Goal: Information Seeking & Learning: Learn about a topic

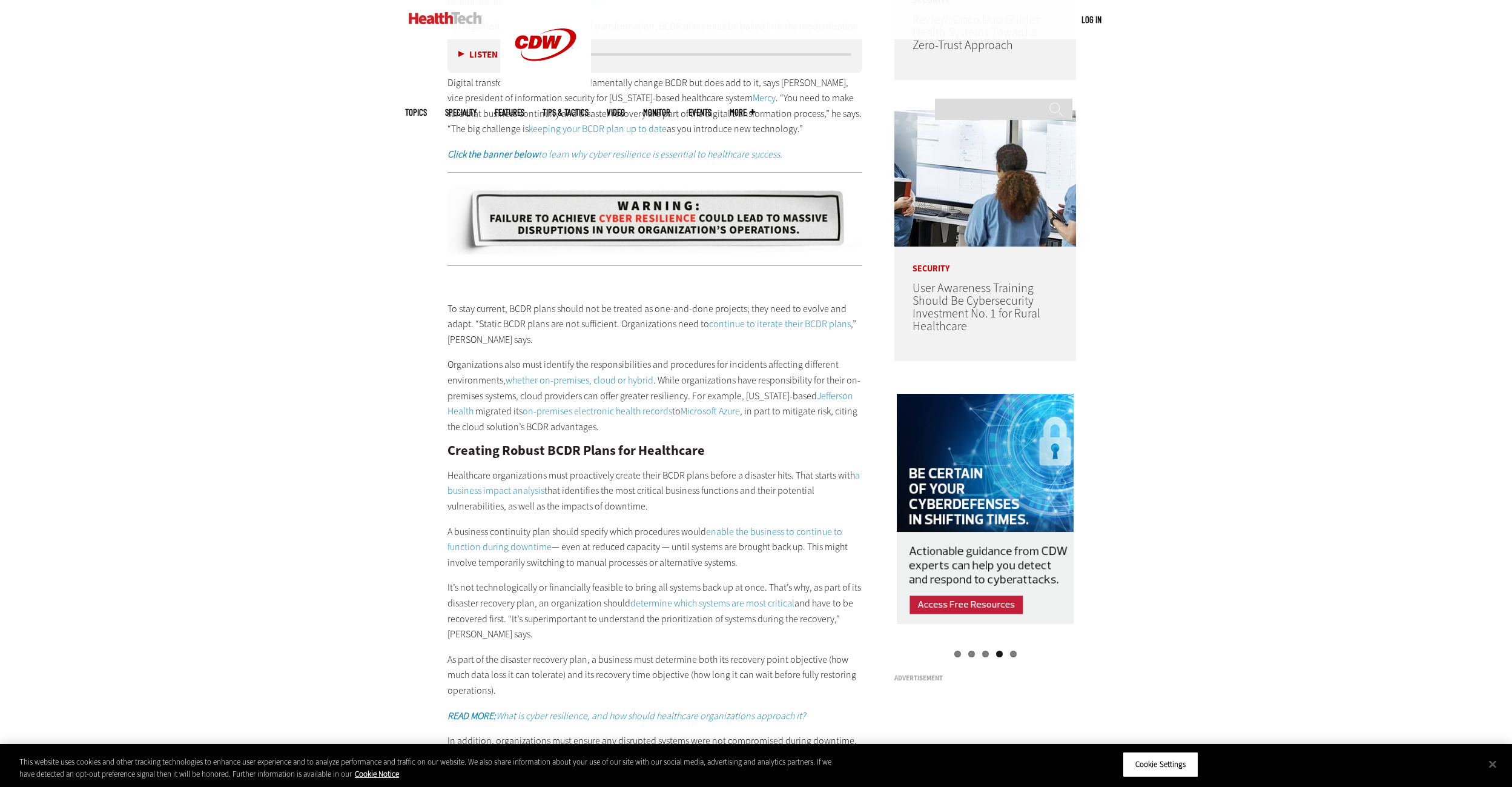
drag, startPoint x: 1310, startPoint y: 159, endPoint x: 1314, endPoint y: 103, distance: 56.1
click at [1316, 102] on div "Become an Insider Sign up [DATE] to receive premium content! Sign Up MENU Log i…" at bounding box center [756, 563] width 1512 height 3276
drag, startPoint x: 1279, startPoint y: 188, endPoint x: 1293, endPoint y: 126, distance: 63.6
click at [1293, 126] on div "Become an Insider Sign up [DATE] to receive premium content! Sign Up MENU Log i…" at bounding box center [756, 563] width 1512 height 3276
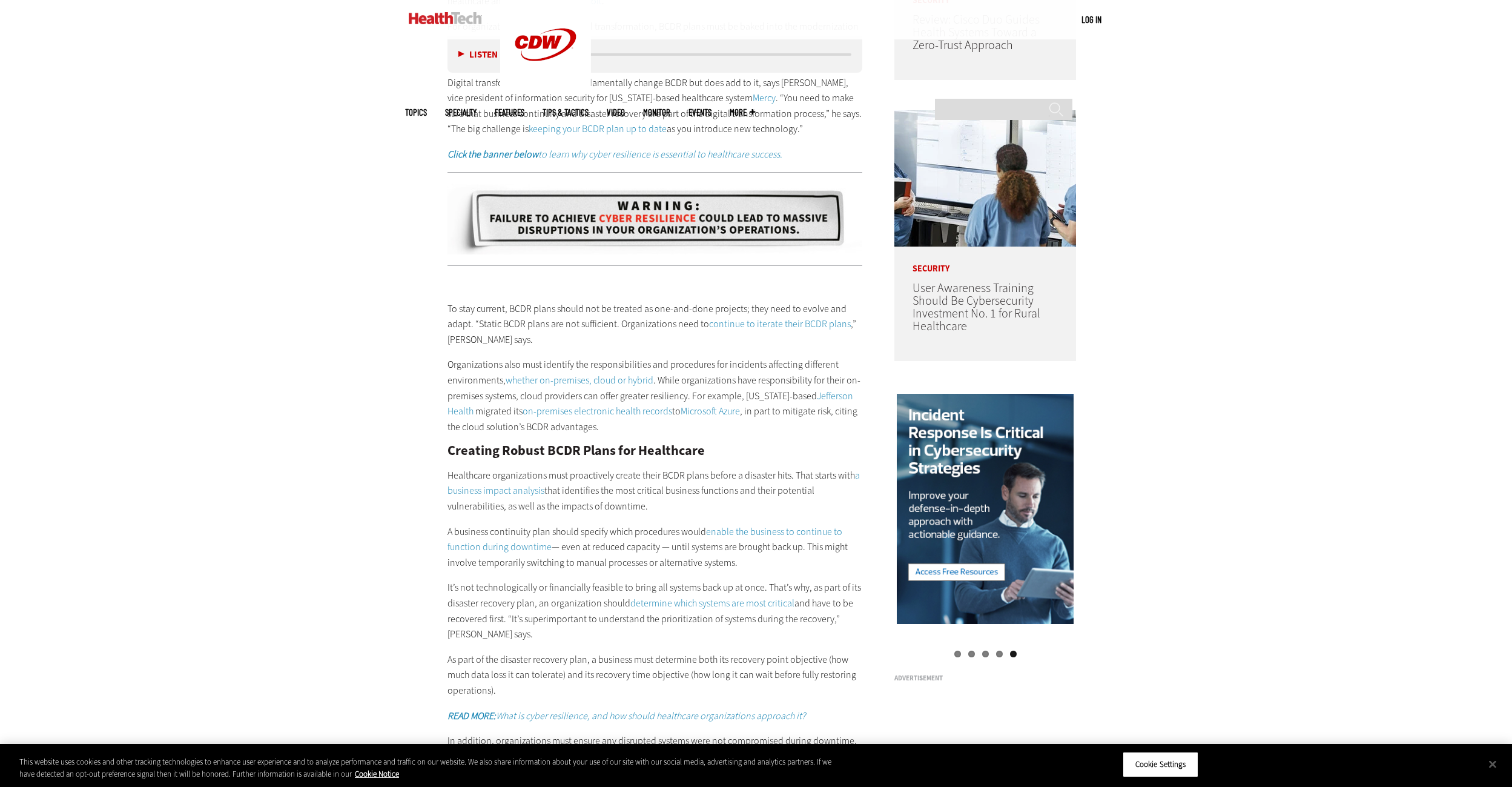
scroll to position [1136, 0]
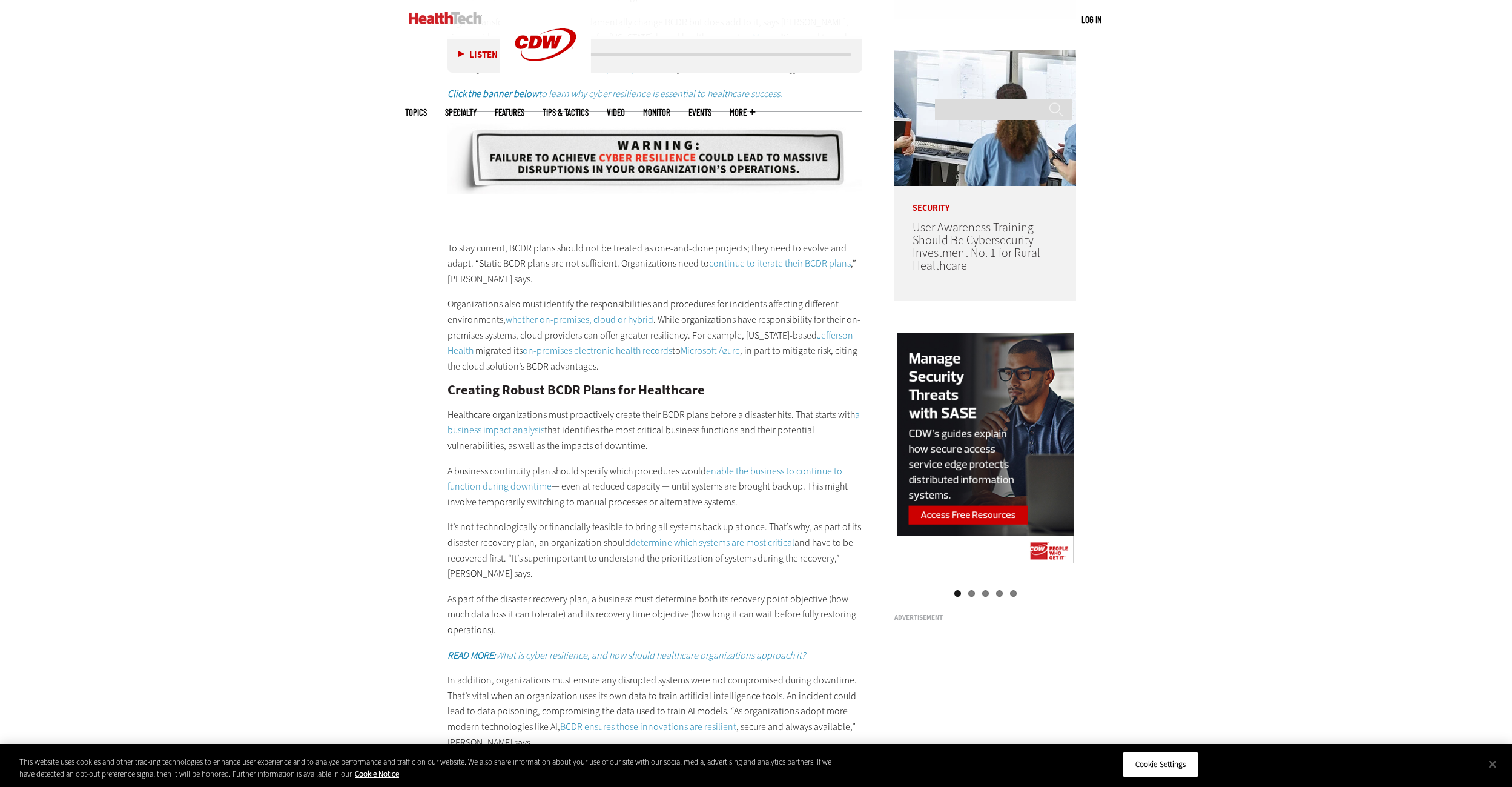
drag, startPoint x: 1273, startPoint y: 278, endPoint x: 1258, endPoint y: 231, distance: 49.3
click at [1258, 231] on div "Become an Insider Sign up [DATE] to receive premium content! Sign Up MENU Log i…" at bounding box center [756, 502] width 1512 height 3276
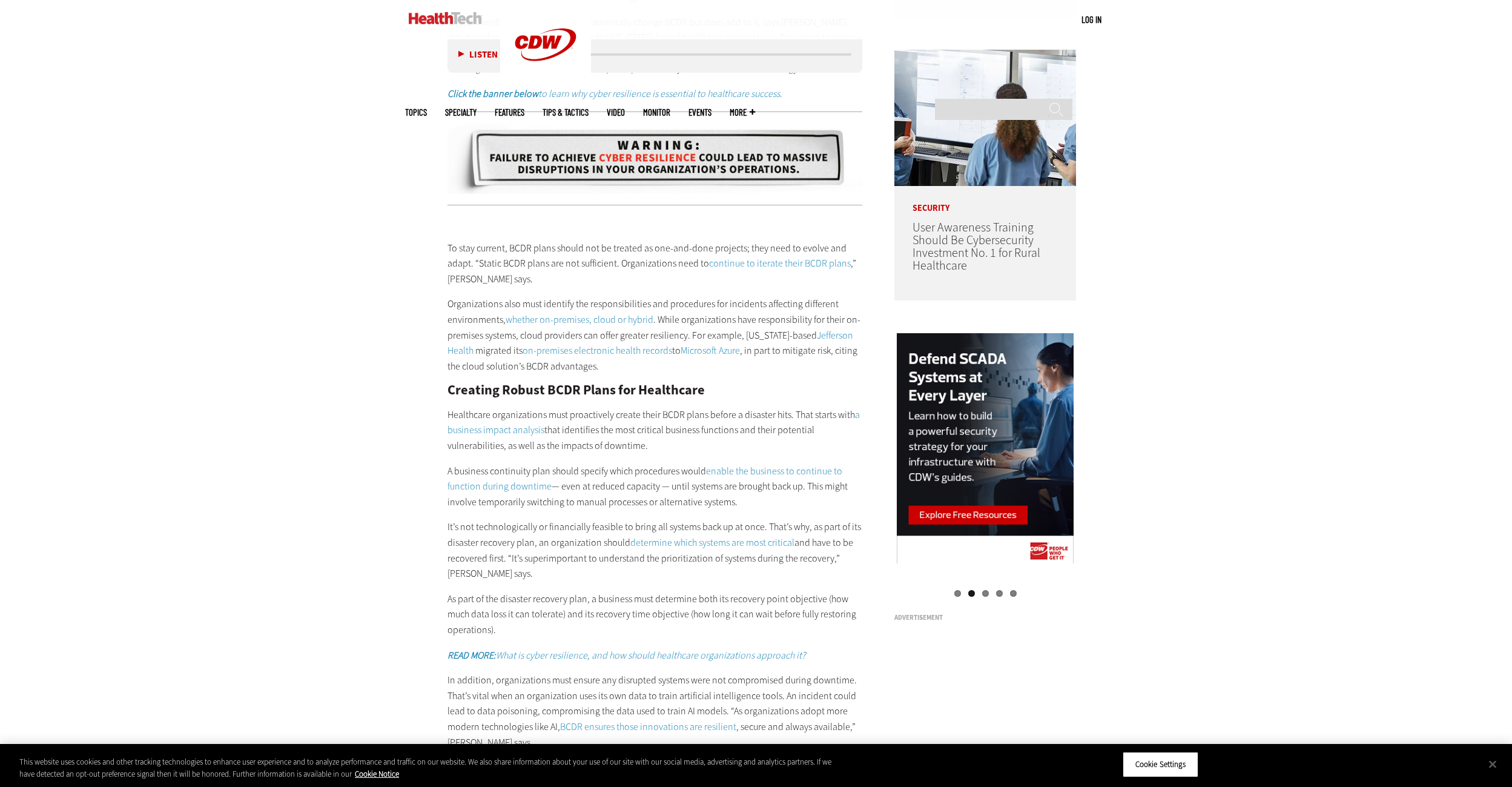
drag, startPoint x: 1279, startPoint y: 285, endPoint x: 1290, endPoint y: 215, distance: 70.9
click at [1287, 217] on div "Become an Insider Sign up [DATE] to receive premium content! Sign Up MENU Log i…" at bounding box center [756, 502] width 1512 height 3276
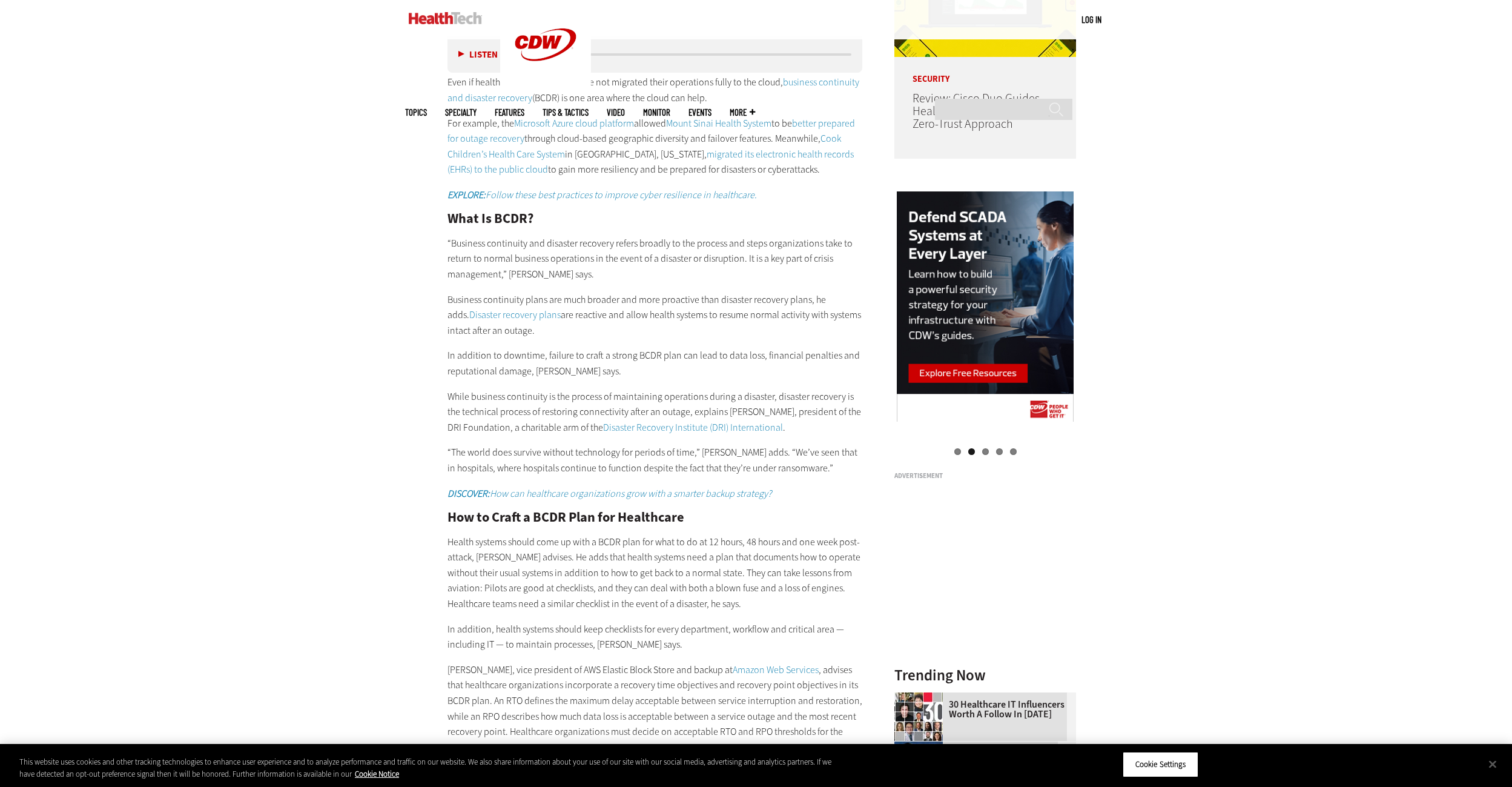
drag, startPoint x: 1369, startPoint y: 231, endPoint x: 1362, endPoint y: 165, distance: 66.4
click at [1362, 165] on div "Become an Insider Sign up [DATE] to receive premium content! Sign Up MENU Log i…" at bounding box center [756, 602] width 1512 height 3734
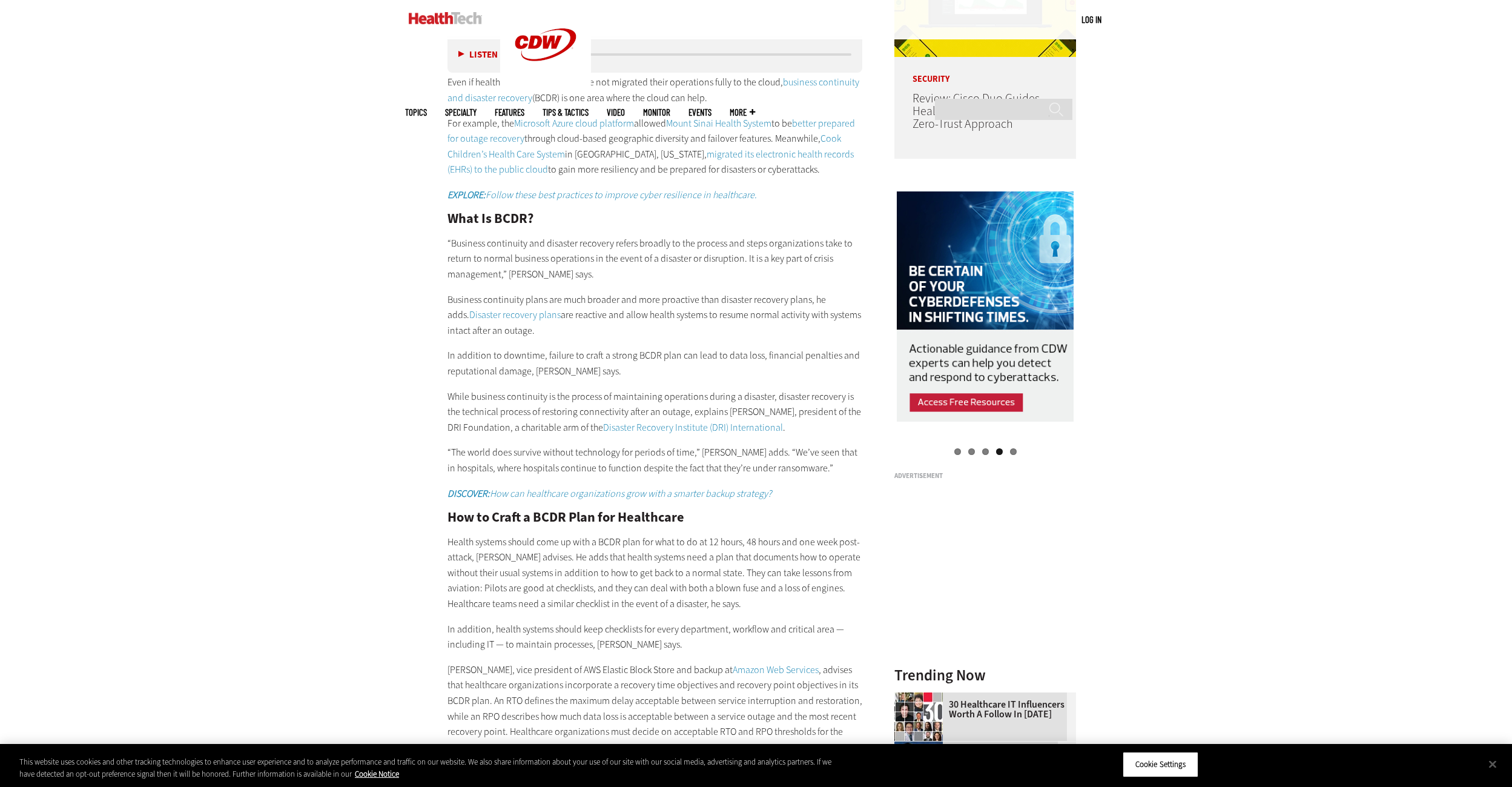
drag, startPoint x: 1274, startPoint y: 282, endPoint x: 1270, endPoint y: 227, distance: 55.1
click at [1270, 227] on div "Become an Insider Sign up [DATE] to receive premium content! Sign Up MENU Log i…" at bounding box center [756, 602] width 1512 height 3734
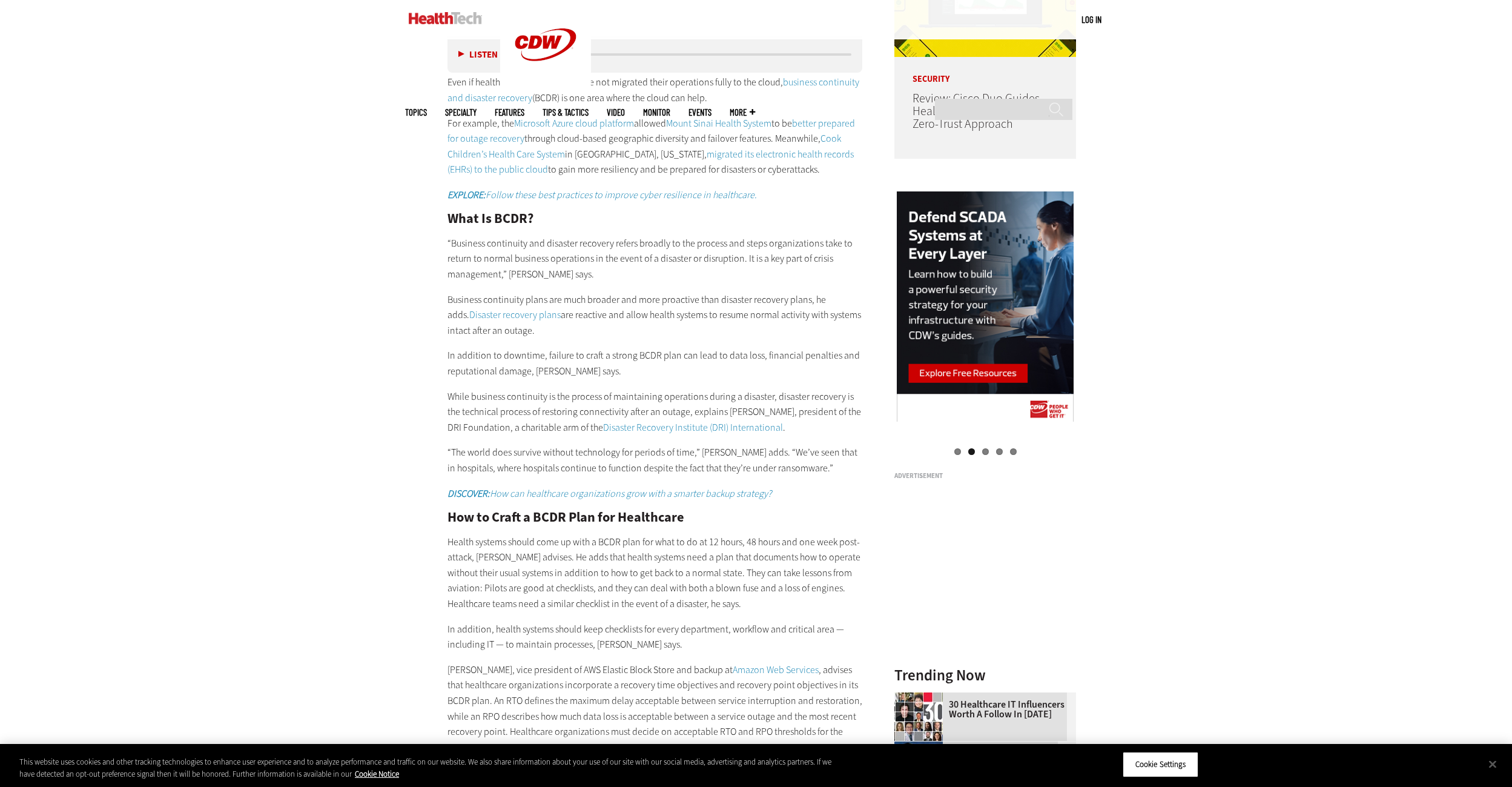
drag, startPoint x: 1312, startPoint y: 265, endPoint x: 1309, endPoint y: 225, distance: 40.1
click at [1309, 225] on div "Become an Insider Sign up [DATE] to receive premium content! Sign Up MENU Log i…" at bounding box center [756, 602] width 1512 height 3734
drag, startPoint x: 1316, startPoint y: 285, endPoint x: 1286, endPoint y: 217, distance: 74.3
click at [1286, 217] on div "Become an Insider Sign up [DATE] to receive premium content! Sign Up MENU Log i…" at bounding box center [756, 602] width 1512 height 3734
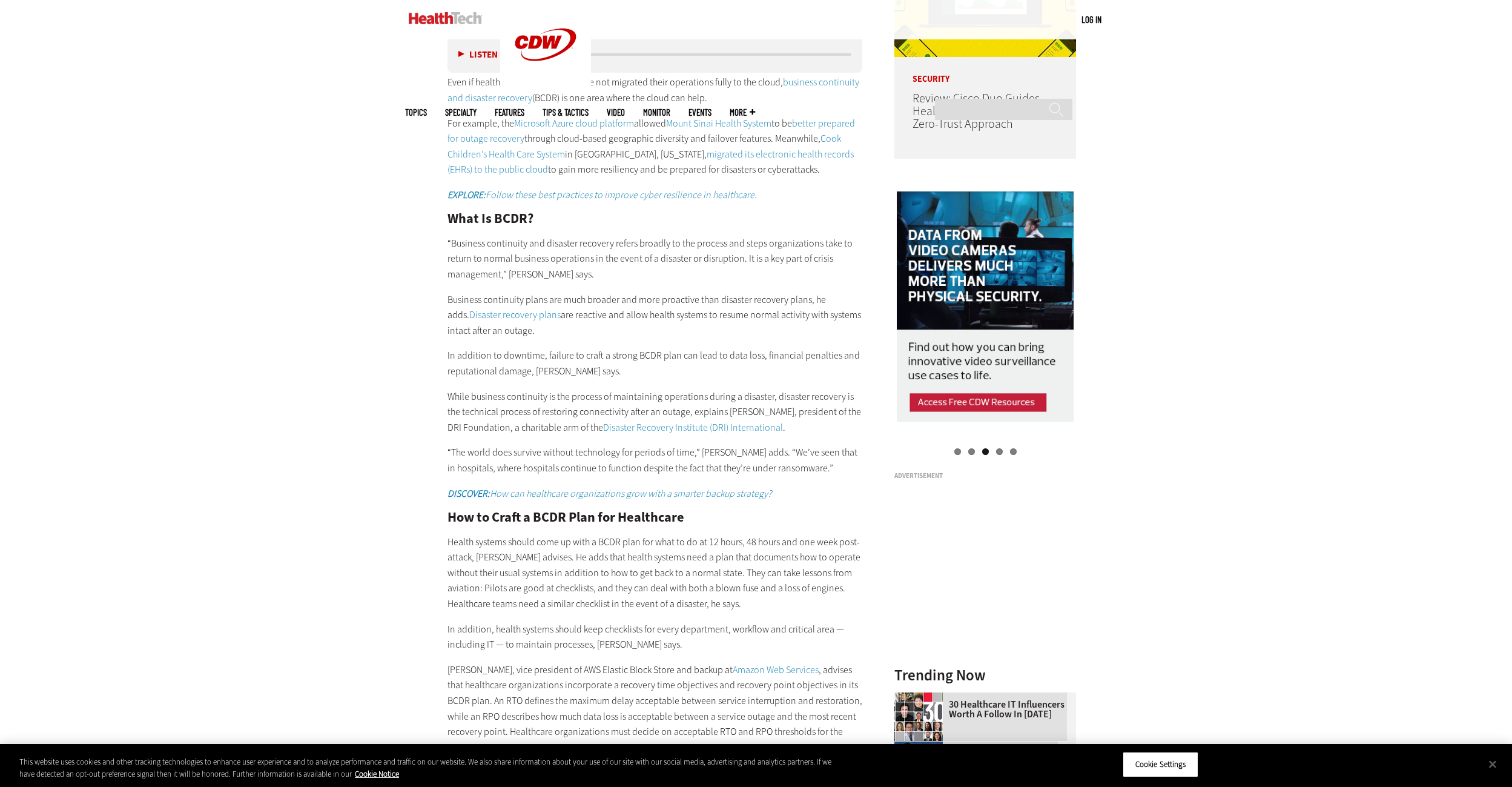
drag, startPoint x: 1347, startPoint y: 258, endPoint x: 1300, endPoint y: 208, distance: 68.6
click at [1300, 208] on div "Become an Insider Sign up [DATE] to receive premium content! Sign Up MENU Log i…" at bounding box center [756, 602] width 1512 height 3734
drag, startPoint x: 1348, startPoint y: 255, endPoint x: 1348, endPoint y: 209, distance: 46.0
click at [1348, 209] on div "Become an Insider Sign up [DATE] to receive premium content! Sign Up MENU Log i…" at bounding box center [756, 602] width 1512 height 3734
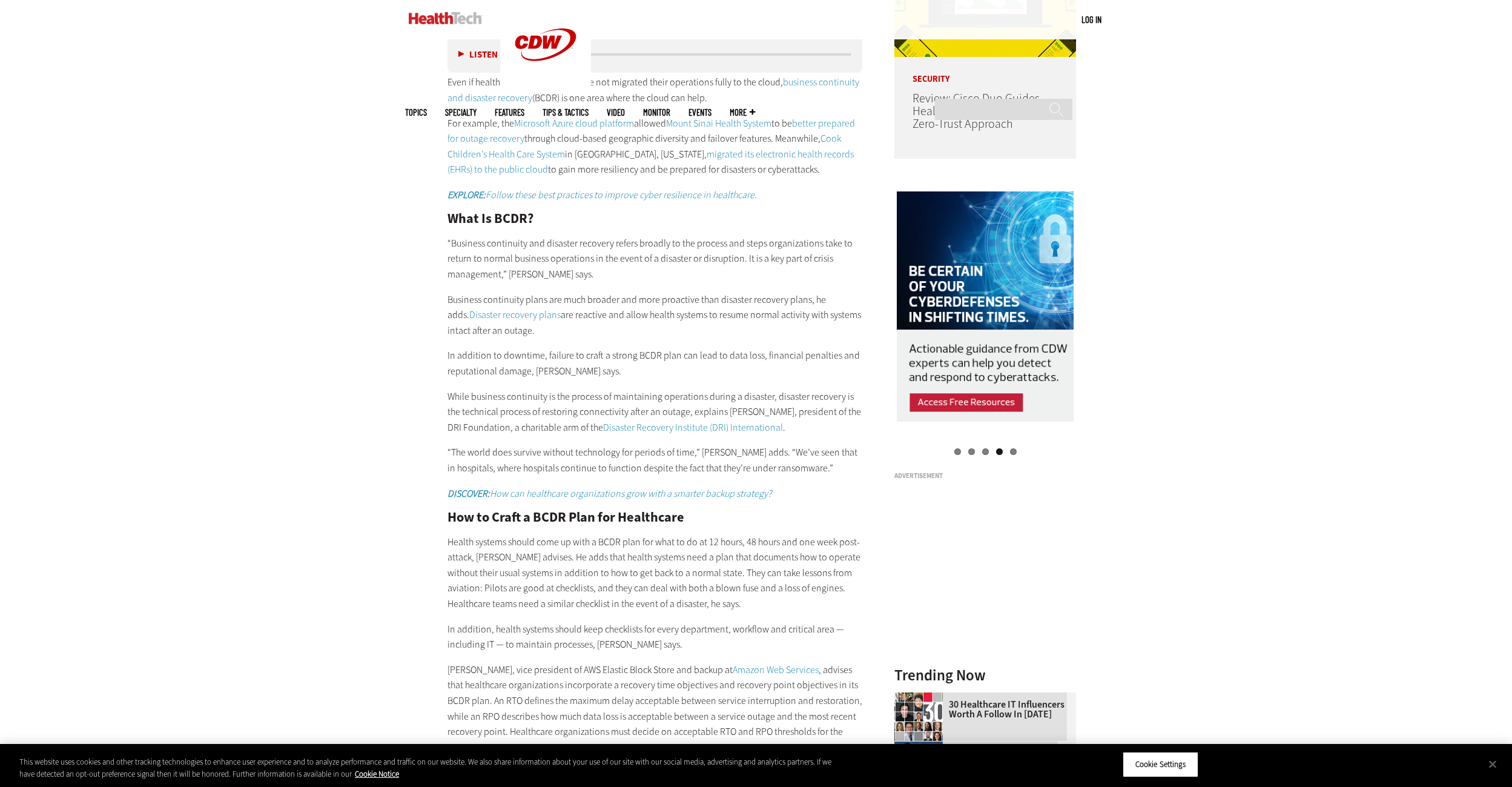
drag, startPoint x: 1340, startPoint y: 265, endPoint x: 1327, endPoint y: 227, distance: 40.2
click at [1327, 227] on div "Become an Insider Sign up [DATE] to receive premium content! Sign Up MENU Log i…" at bounding box center [756, 602] width 1512 height 3734
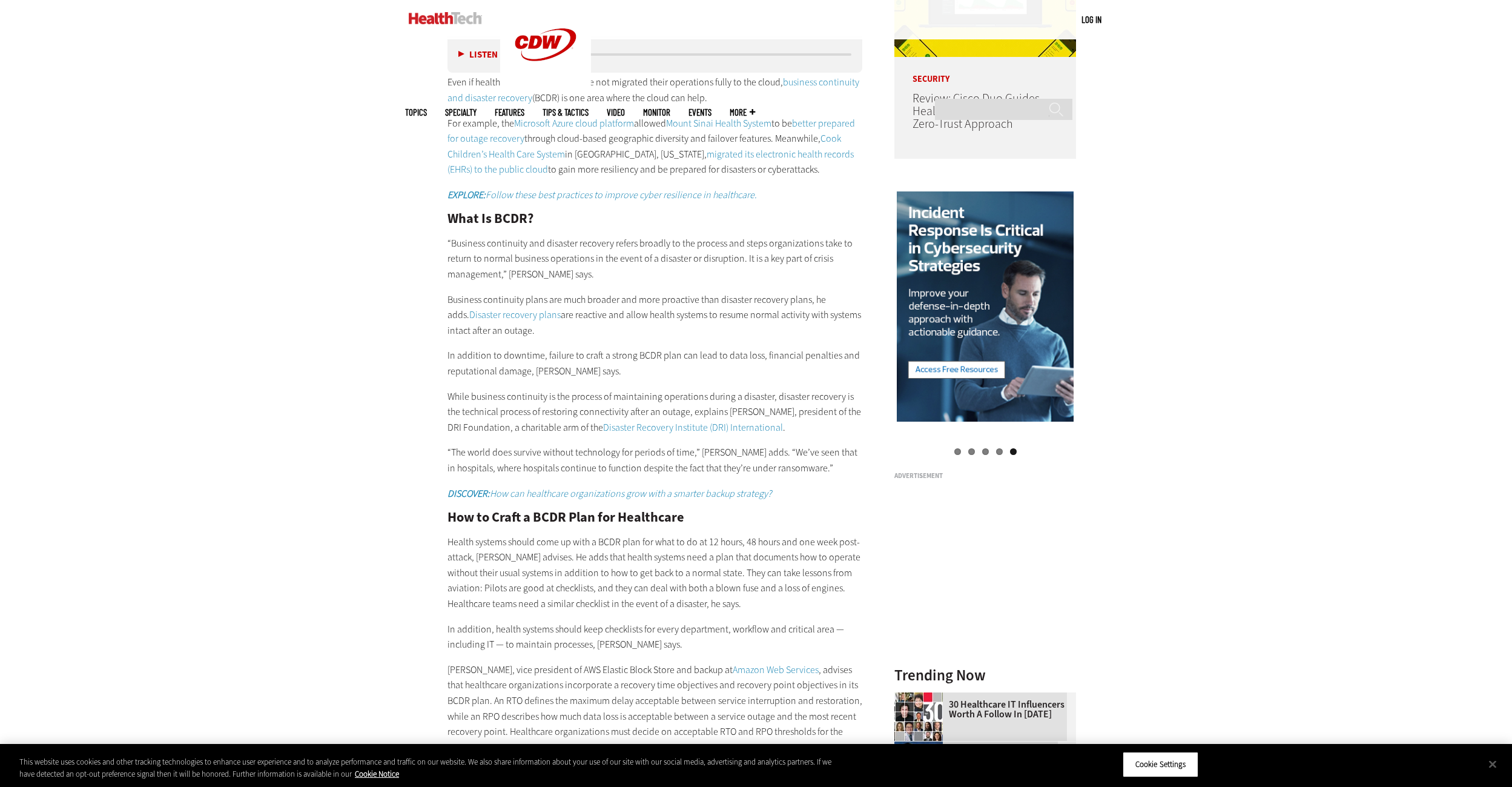
drag, startPoint x: 1334, startPoint y: 255, endPoint x: 1314, endPoint y: 225, distance: 36.1
click at [1314, 225] on div "Become an Insider Sign up [DATE] to receive premium content! Sign Up MENU Log i…" at bounding box center [756, 602] width 1512 height 3734
drag, startPoint x: 1369, startPoint y: 285, endPoint x: 1231, endPoint y: 254, distance: 141.4
click at [1233, 255] on div "Become an Insider Sign up [DATE] to receive premium content! Sign Up MENU Log i…" at bounding box center [756, 602] width 1512 height 3734
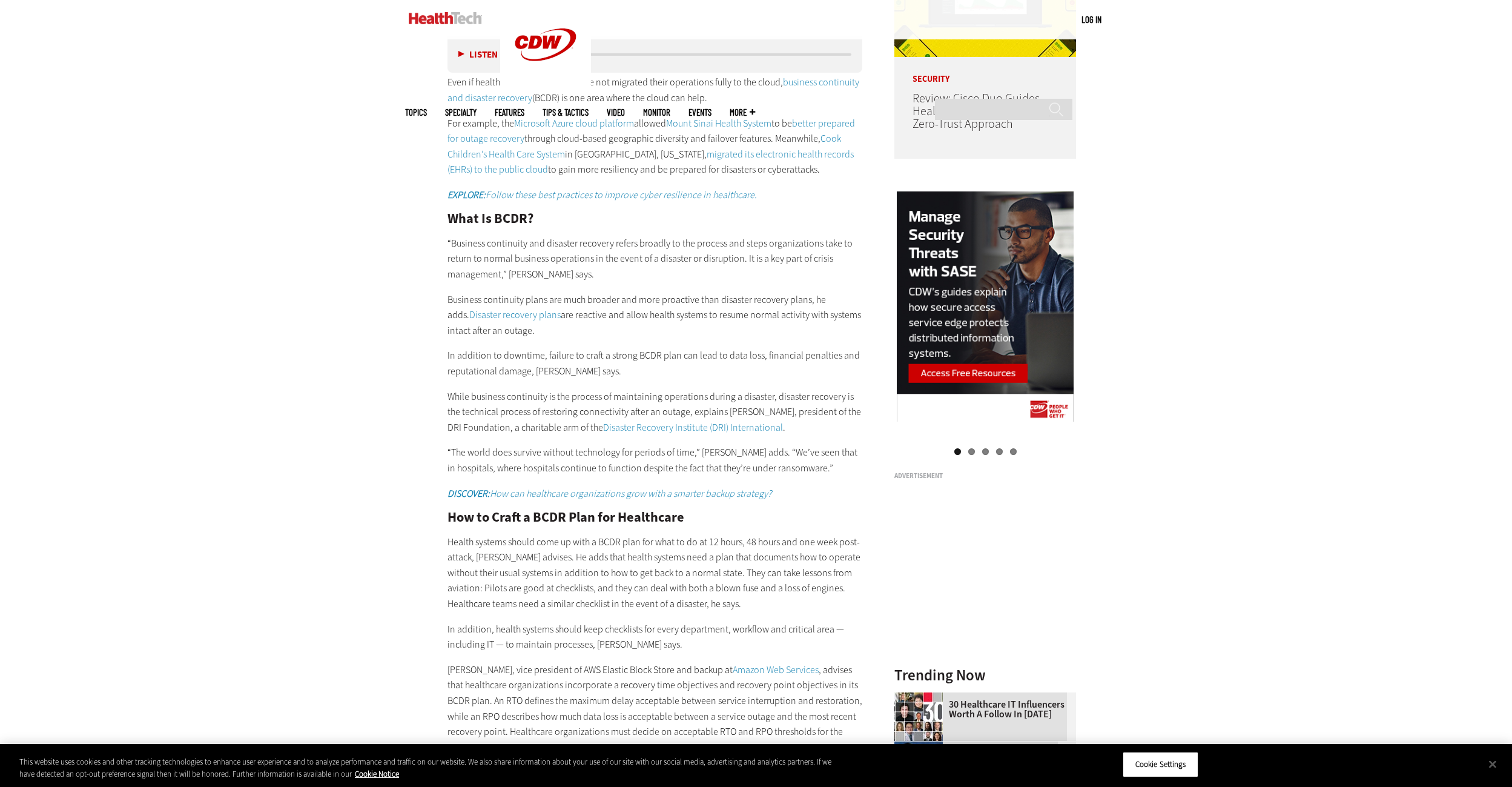
drag, startPoint x: 1306, startPoint y: 299, endPoint x: 1262, endPoint y: 251, distance: 65.1
click at [1262, 251] on div "Become an Insider Sign up [DATE] to receive premium content! Sign Up MENU Log i…" at bounding box center [756, 602] width 1512 height 3734
drag, startPoint x: 1293, startPoint y: 306, endPoint x: 1238, endPoint y: 289, distance: 57.6
click at [1238, 289] on div "Become an Insider Sign up [DATE] to receive premium content! Sign Up MENU Log i…" at bounding box center [756, 602] width 1512 height 3734
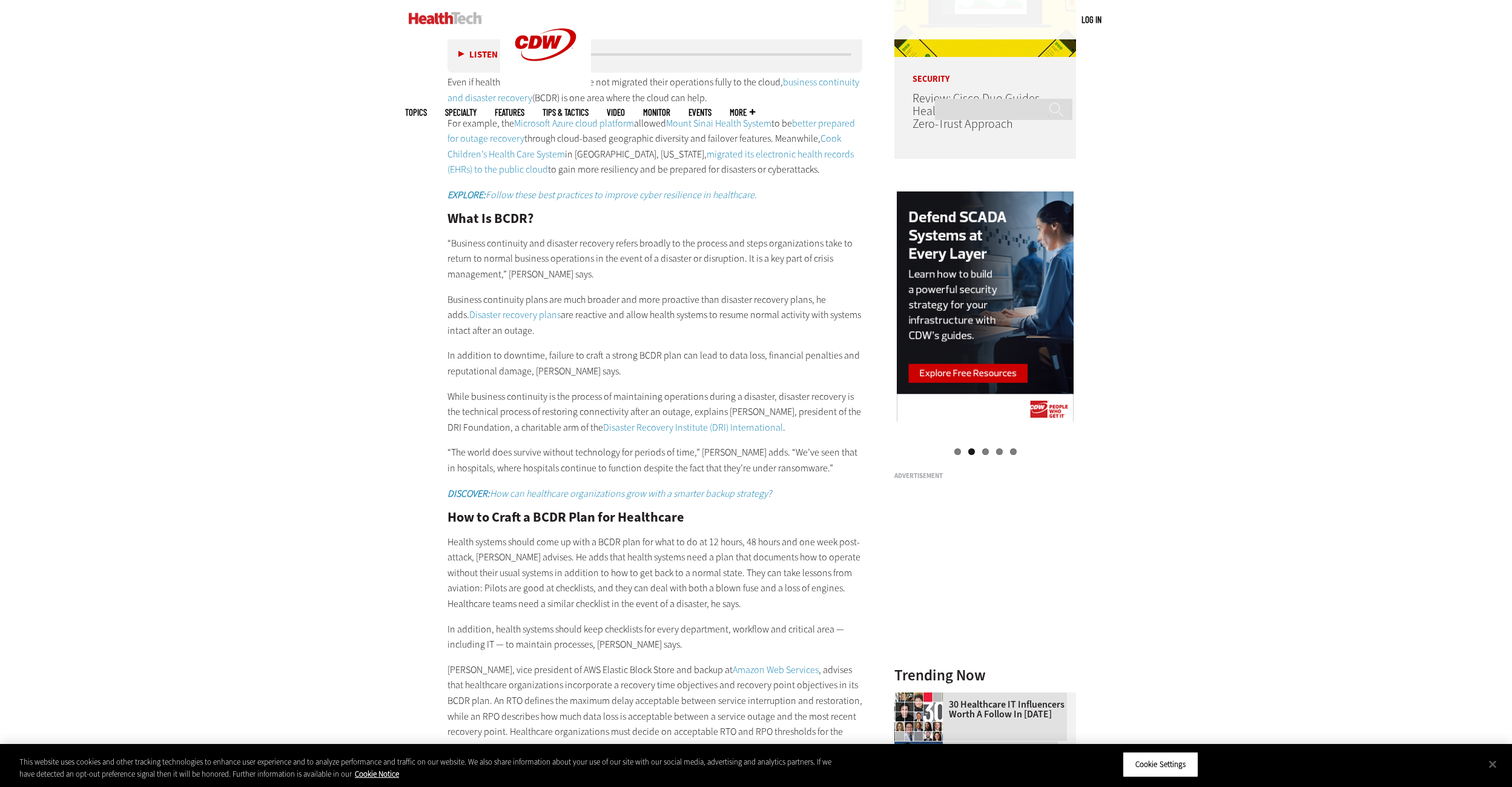
drag, startPoint x: 1234, startPoint y: 289, endPoint x: 1194, endPoint y: 241, distance: 62.5
click at [1194, 241] on div "Become an Insider Sign up [DATE] to receive premium content! Sign Up MENU Log i…" at bounding box center [756, 602] width 1512 height 3734
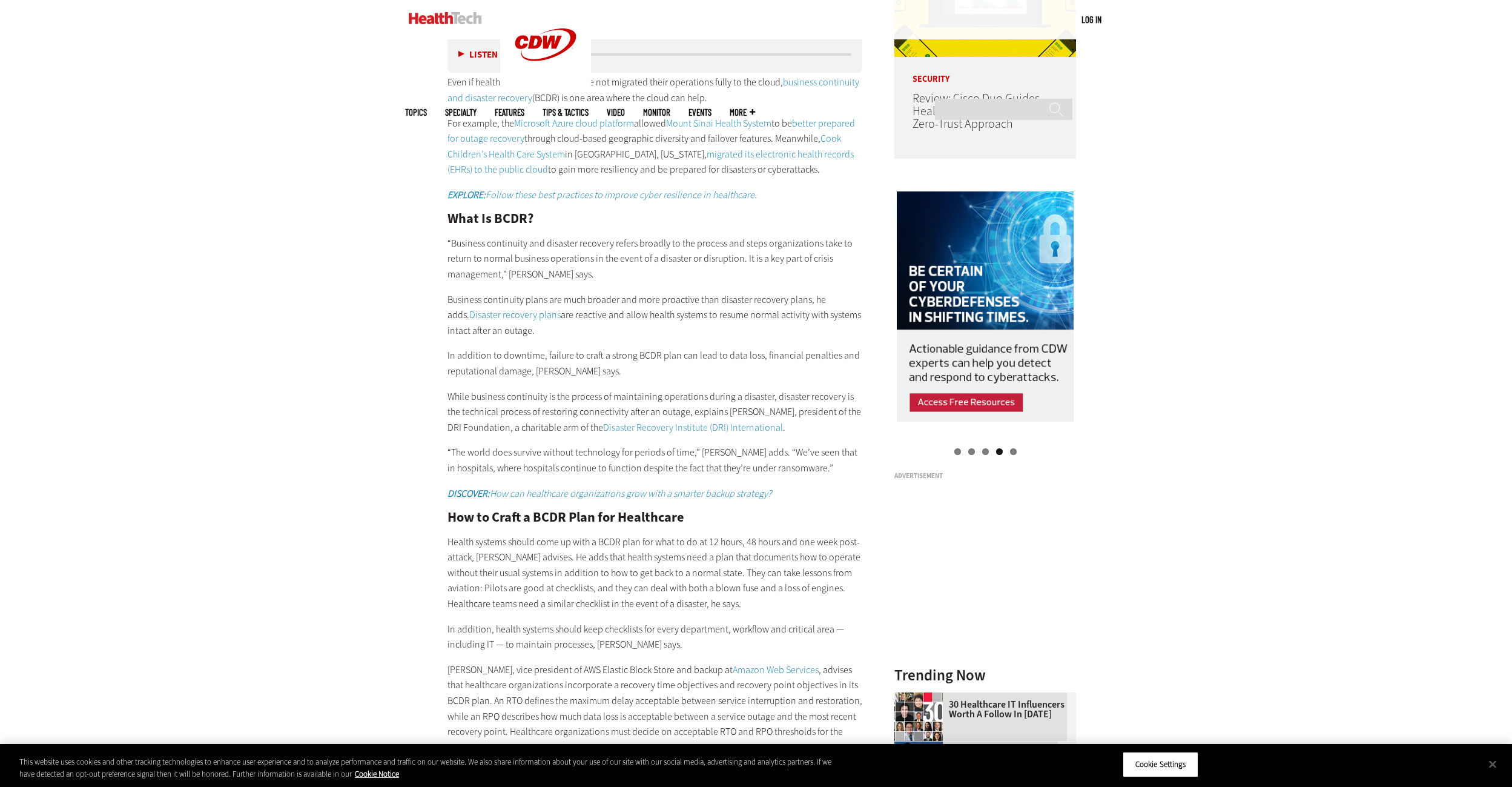
drag, startPoint x: 1303, startPoint y: 289, endPoint x: 1315, endPoint y: 206, distance: 83.9
click at [1315, 206] on div "Become an Insider Sign up [DATE] to receive premium content! Sign Up MENU Log i…" at bounding box center [756, 602] width 1512 height 3734
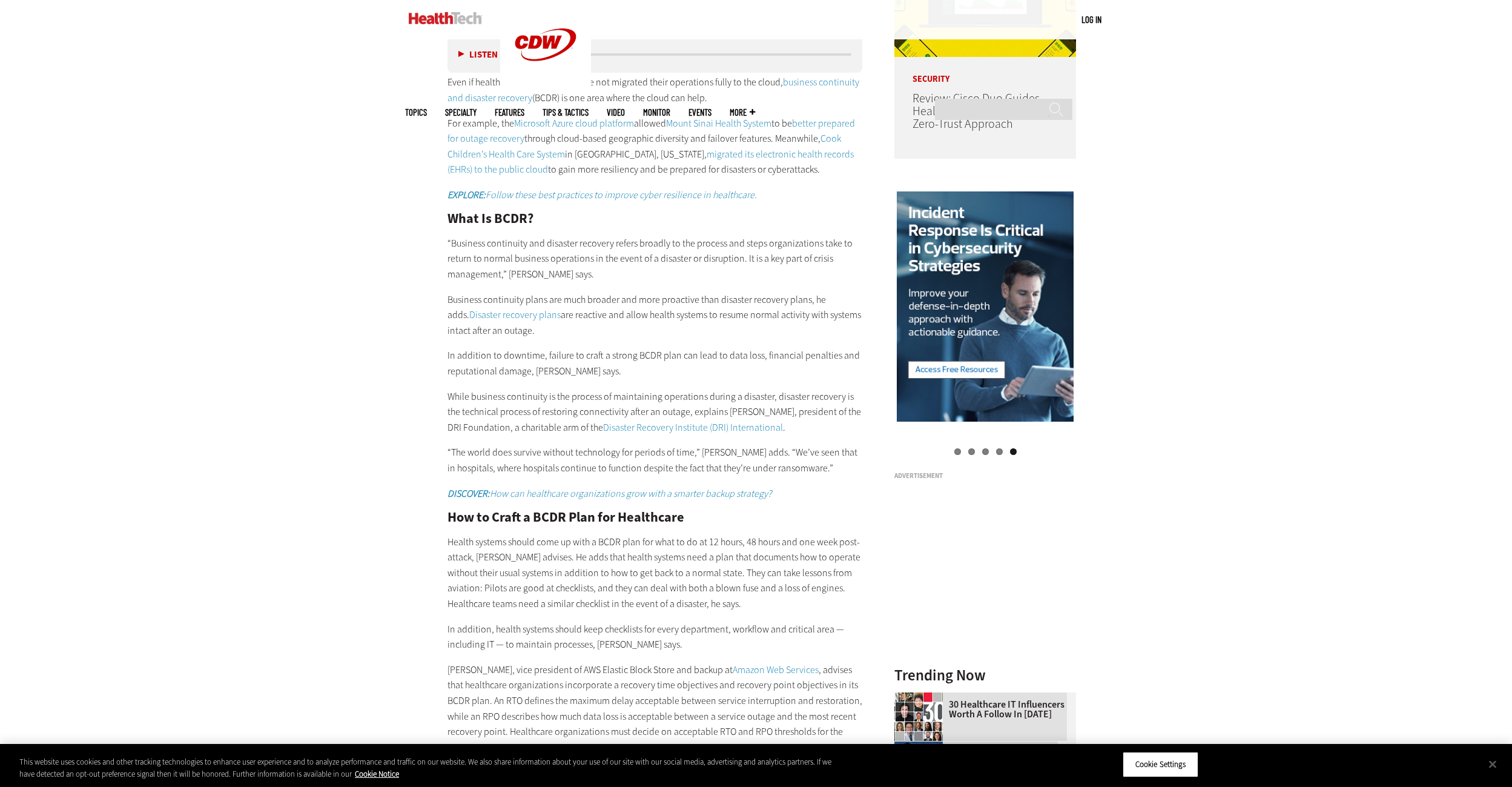
drag, startPoint x: 1310, startPoint y: 296, endPoint x: 1290, endPoint y: 235, distance: 64.2
click at [1290, 235] on div "Become an Insider Sign up [DATE] to receive premium content! Sign Up MENU Log i…" at bounding box center [756, 602] width 1512 height 3734
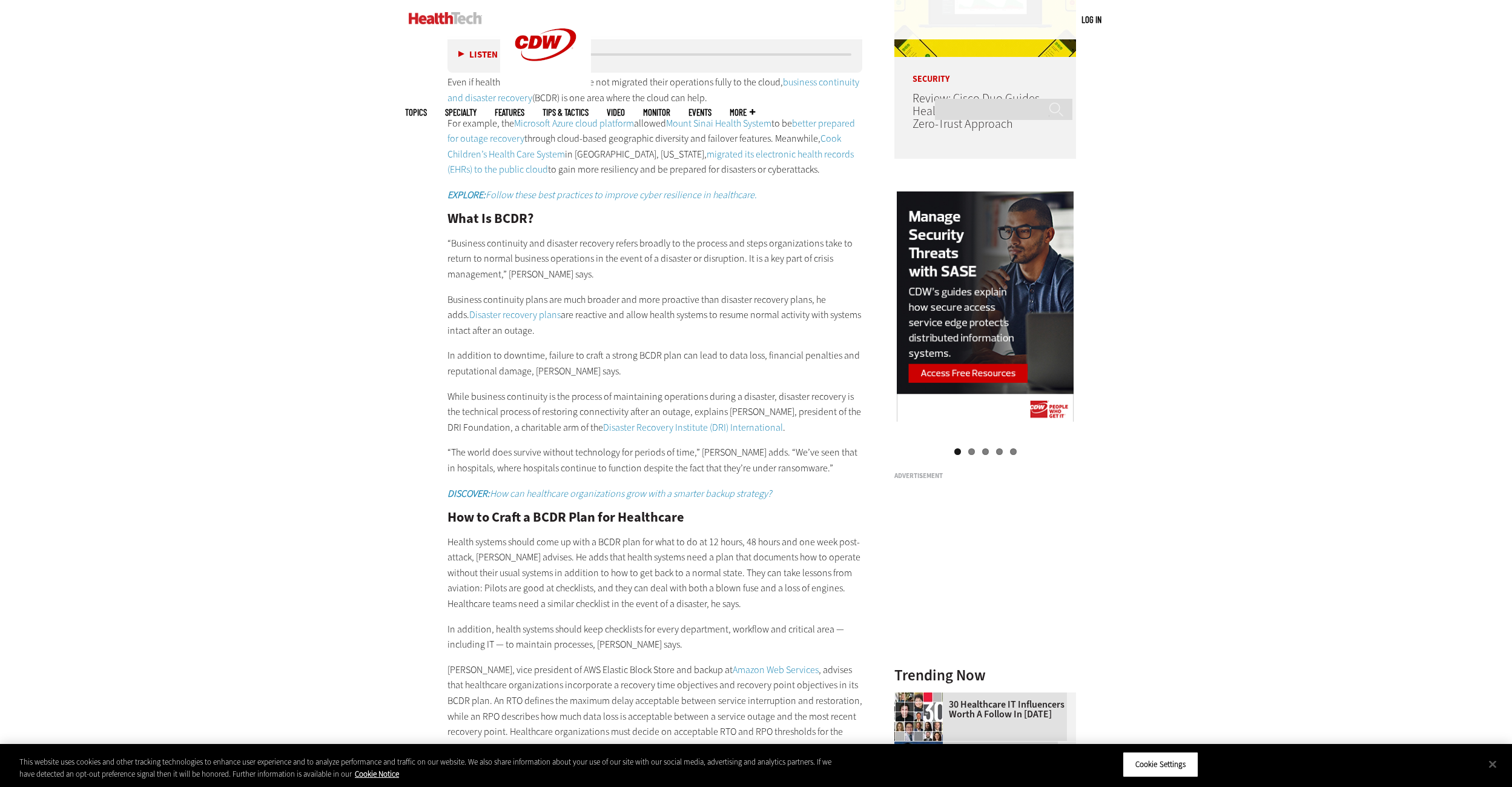
drag, startPoint x: 1338, startPoint y: 289, endPoint x: 1306, endPoint y: 218, distance: 77.9
click at [1306, 218] on div "Become an Insider Sign up [DATE] to receive premium content! Sign Up MENU Log i…" at bounding box center [756, 602] width 1512 height 3734
click at [1364, 204] on div "Become an Insider Sign up [DATE] to receive premium content! Sign Up MENU Log i…" at bounding box center [756, 602] width 1512 height 3734
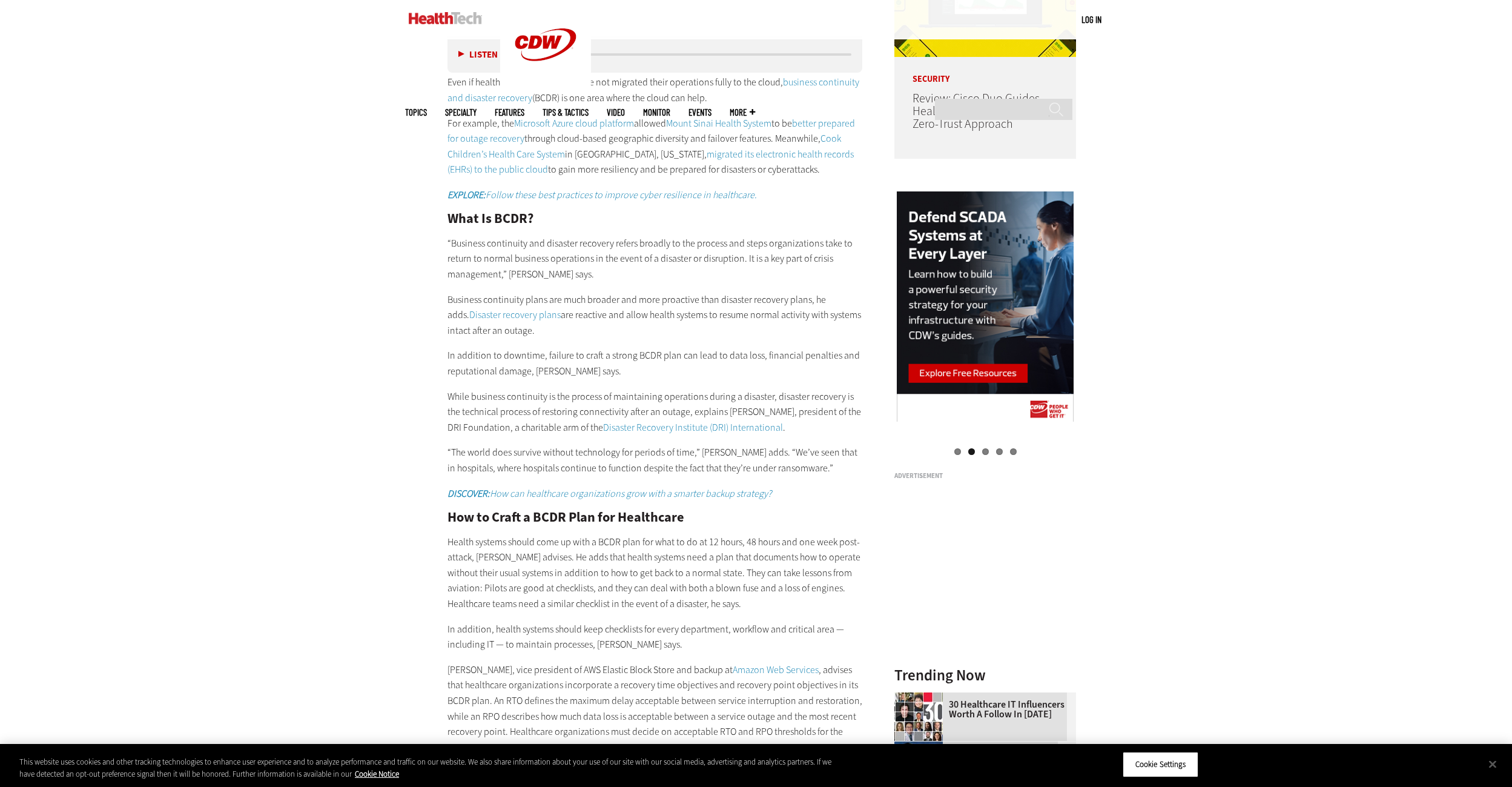
drag, startPoint x: 1395, startPoint y: 222, endPoint x: 1386, endPoint y: 175, distance: 47.9
click at [1386, 175] on div "Become an Insider Sign up [DATE] to receive premium content! Sign Up MENU Log i…" at bounding box center [756, 602] width 1512 height 3734
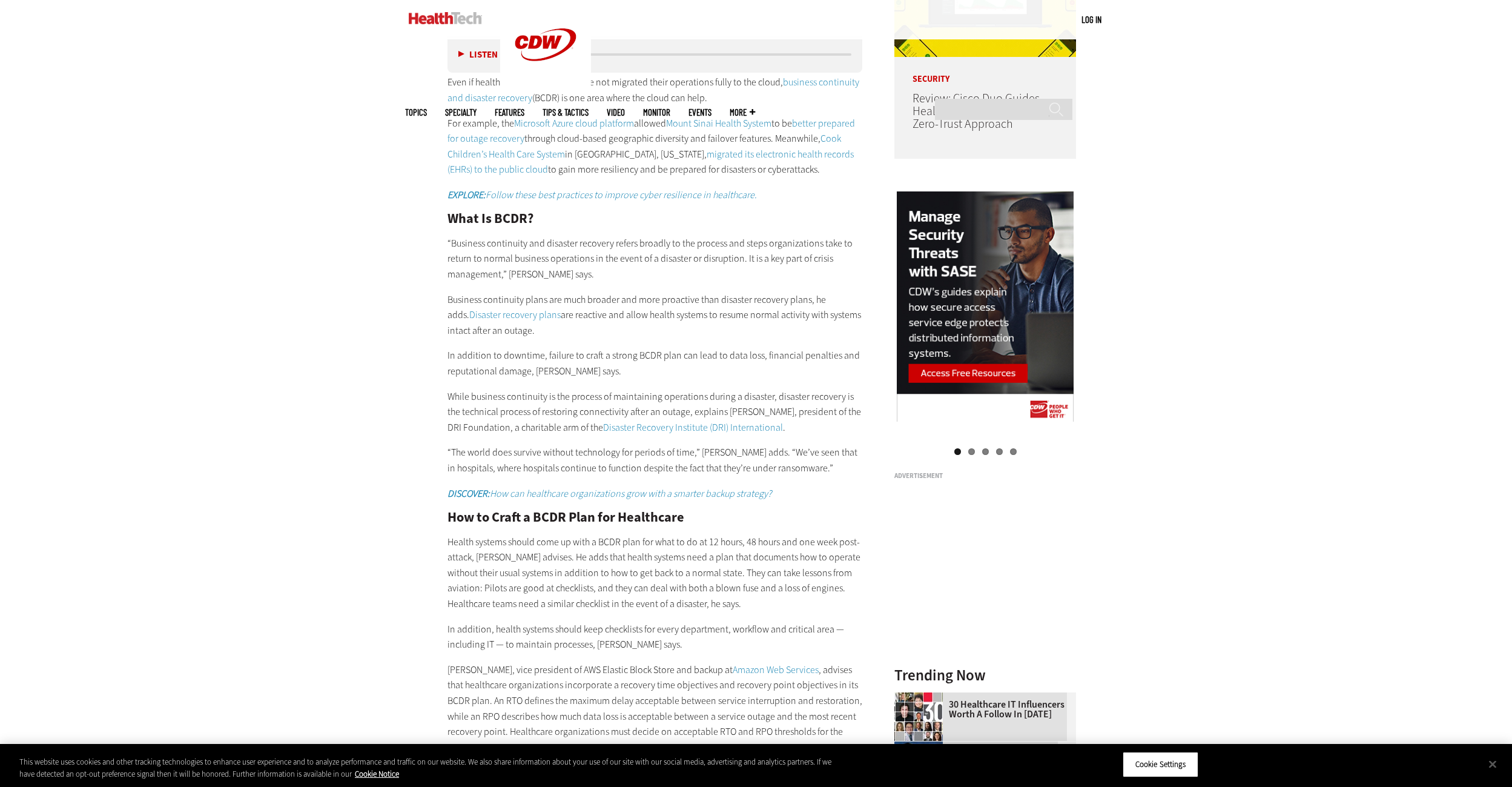
drag, startPoint x: 1287, startPoint y: 263, endPoint x: 1273, endPoint y: 220, distance: 45.2
click at [1273, 220] on div "Become an Insider Sign up [DATE] to receive premium content! Sign Up MENU Log i…" at bounding box center [756, 602] width 1512 height 3734
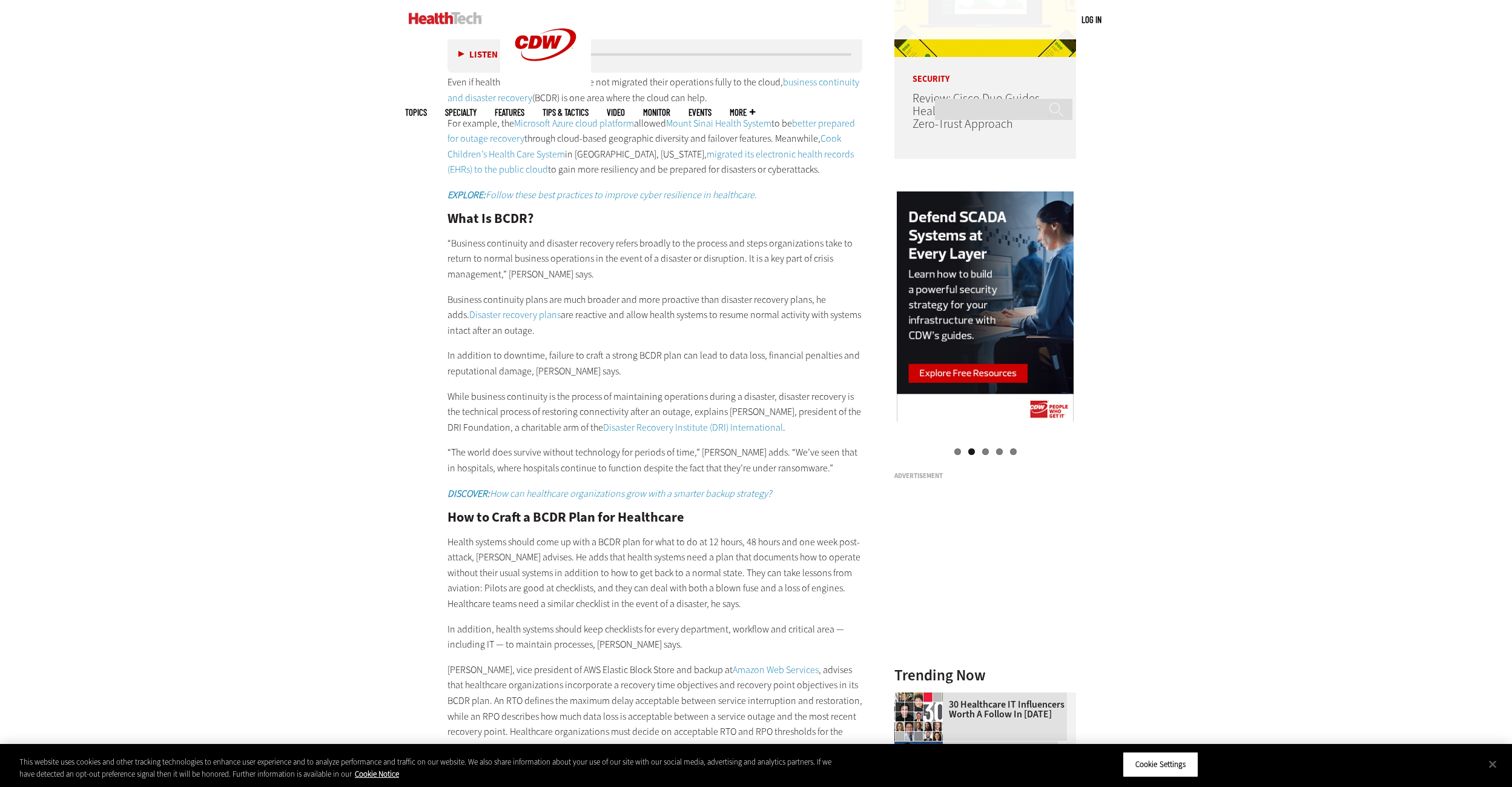
drag, startPoint x: 1278, startPoint y: 268, endPoint x: 1262, endPoint y: 233, distance: 38.5
click at [1262, 233] on div "Become an Insider Sign up [DATE] to receive premium content! Sign Up MENU Log i…" at bounding box center [756, 602] width 1512 height 3734
drag, startPoint x: 1324, startPoint y: 253, endPoint x: 1325, endPoint y: 217, distance: 36.0
click at [1325, 217] on div "Become an Insider Sign up [DATE] to receive premium content! Sign Up MENU Log i…" at bounding box center [756, 602] width 1512 height 3734
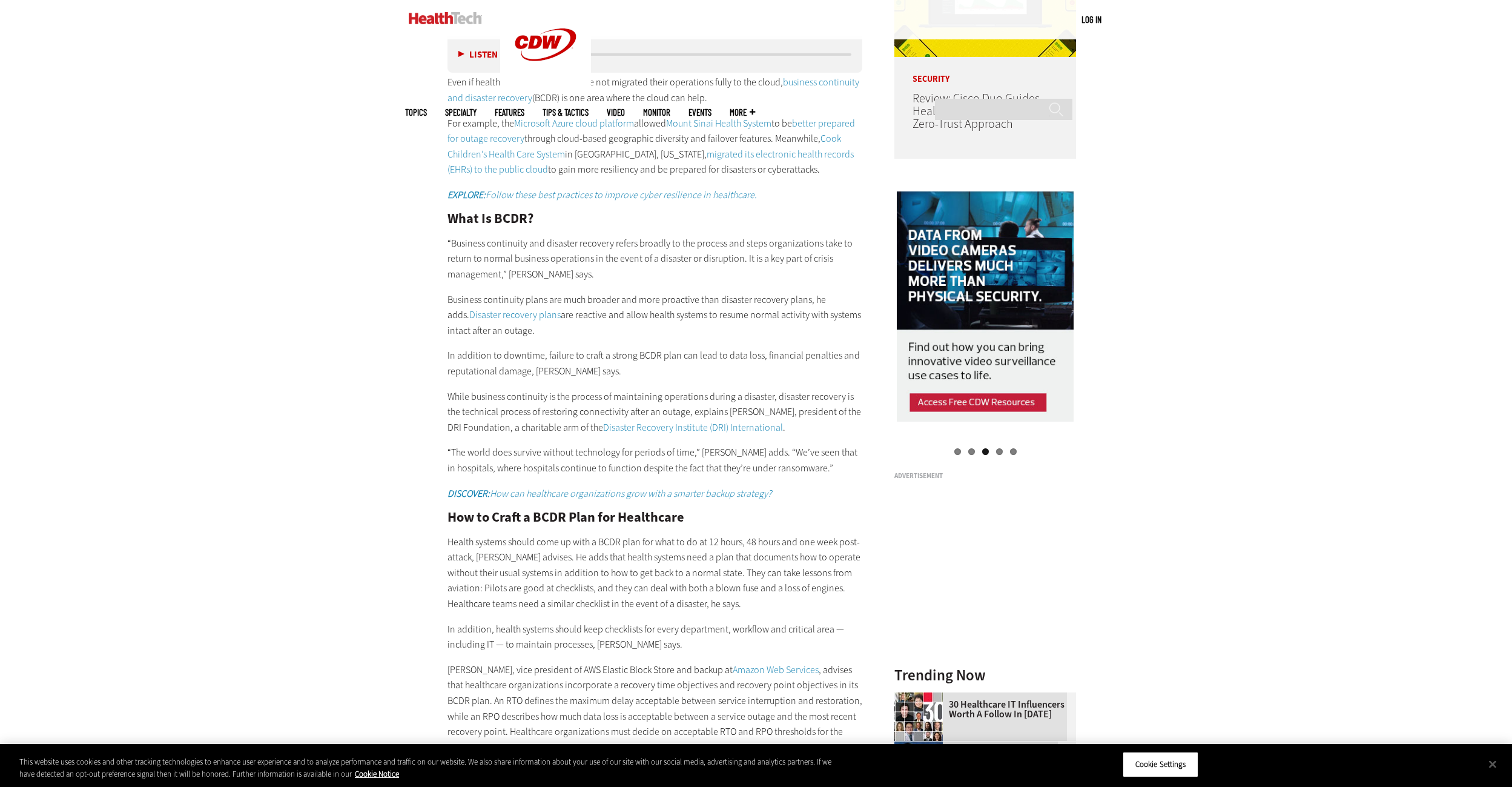
drag, startPoint x: 1370, startPoint y: 250, endPoint x: 1295, endPoint y: 199, distance: 90.7
click at [1295, 199] on div "Become an Insider Sign up [DATE] to receive premium content! Sign Up MENU Log i…" at bounding box center [756, 602] width 1512 height 3734
drag, startPoint x: 1306, startPoint y: 275, endPoint x: 1295, endPoint y: 233, distance: 43.4
click at [1295, 233] on div "Become an Insider Sign up [DATE] to receive premium content! Sign Up MENU Log i…" at bounding box center [756, 602] width 1512 height 3734
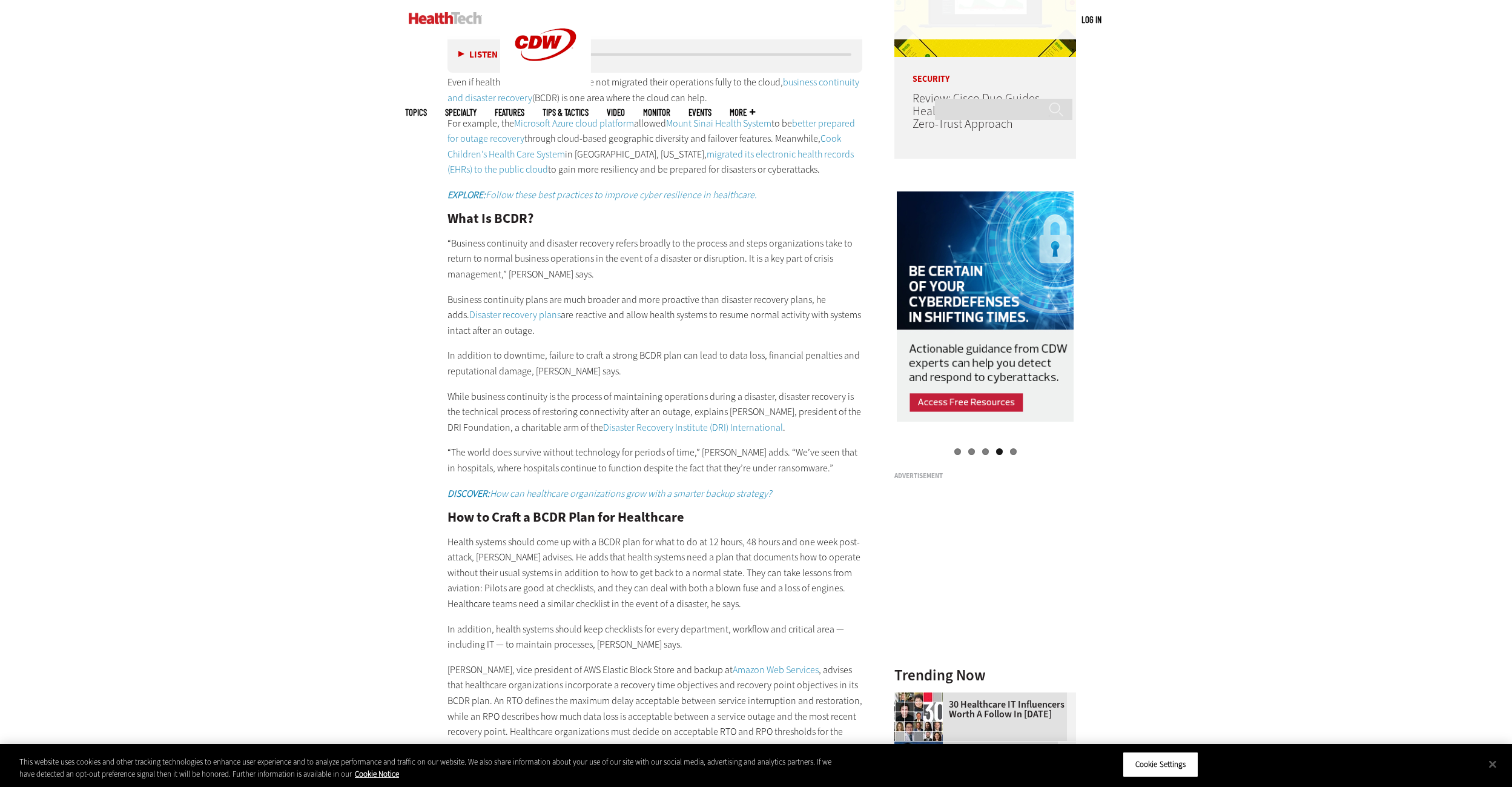
drag, startPoint x: 1284, startPoint y: 265, endPoint x: 1276, endPoint y: 230, distance: 35.9
click at [1276, 230] on div "Become an Insider Sign up [DATE] to receive premium content! Sign Up MENU Log i…" at bounding box center [756, 602] width 1512 height 3734
drag, startPoint x: 1279, startPoint y: 272, endPoint x: 1259, endPoint y: 231, distance: 45.6
click at [1259, 231] on div "Become an Insider Sign up [DATE] to receive premium content! Sign Up MENU Log i…" at bounding box center [756, 602] width 1512 height 3734
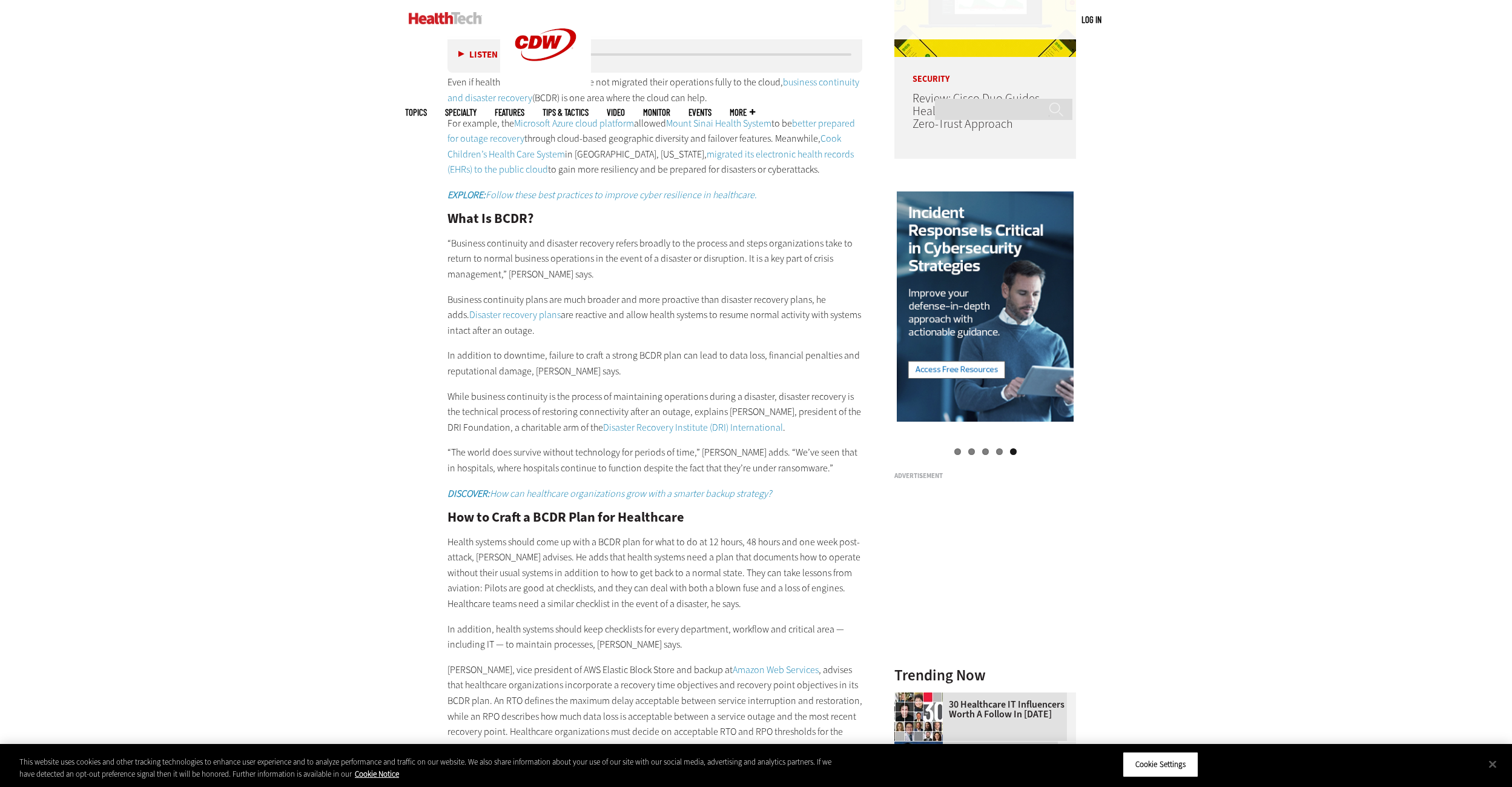
drag, startPoint x: 1298, startPoint y: 274, endPoint x: 1288, endPoint y: 235, distance: 40.3
click at [1288, 235] on div "Become an Insider Sign up [DATE] to receive premium content! Sign Up MENU Log i…" at bounding box center [756, 602] width 1512 height 3734
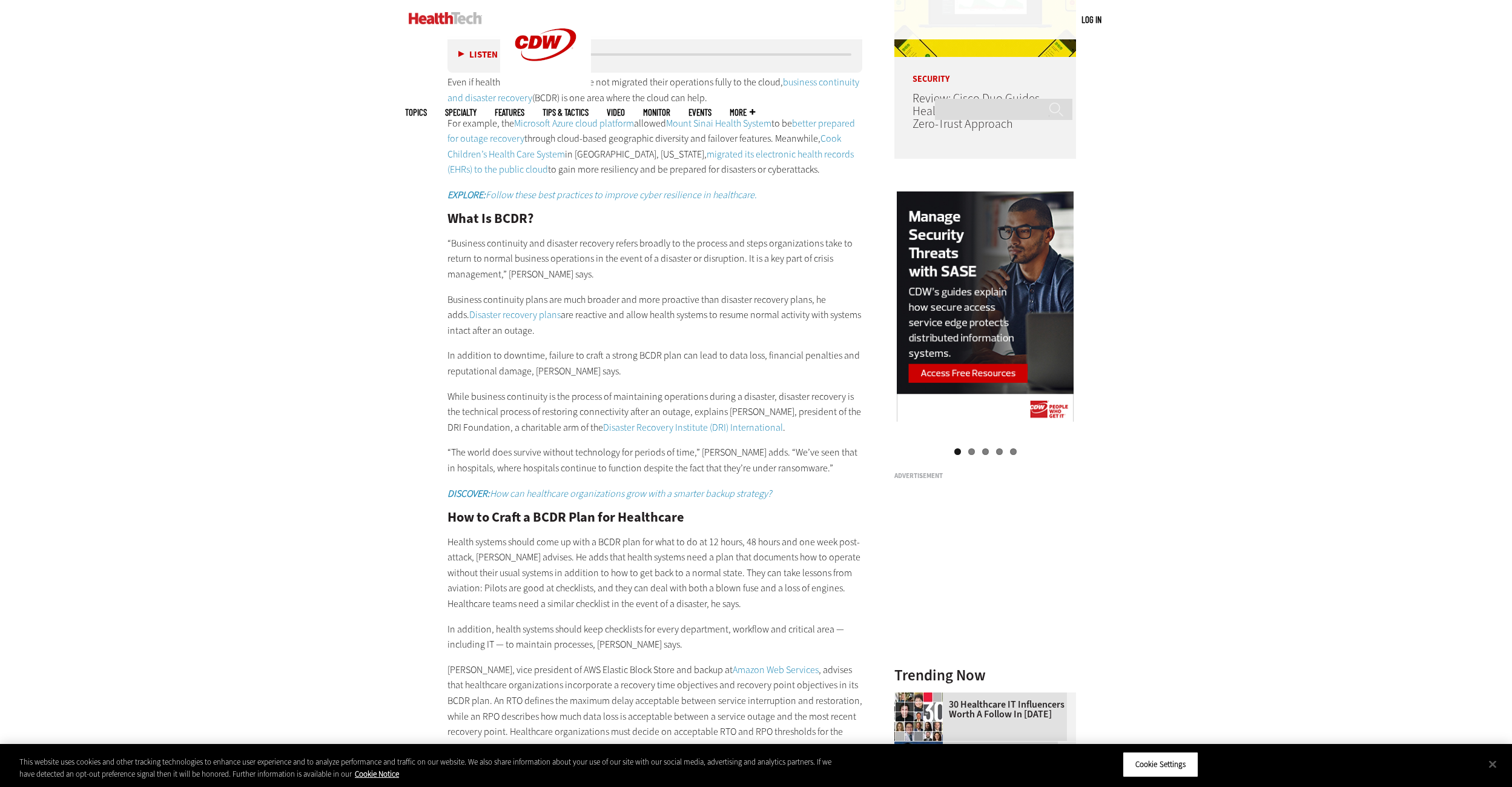
drag, startPoint x: 1274, startPoint y: 284, endPoint x: 1263, endPoint y: 222, distance: 63.0
click at [1263, 222] on div "Become an Insider Sign up [DATE] to receive premium content! Sign Up MENU Log i…" at bounding box center [756, 602] width 1512 height 3734
drag, startPoint x: 1283, startPoint y: 265, endPoint x: 1284, endPoint y: 220, distance: 45.0
click at [1284, 220] on div "Become an Insider Sign up [DATE] to receive premium content! Sign Up MENU Log i…" at bounding box center [756, 602] width 1512 height 3734
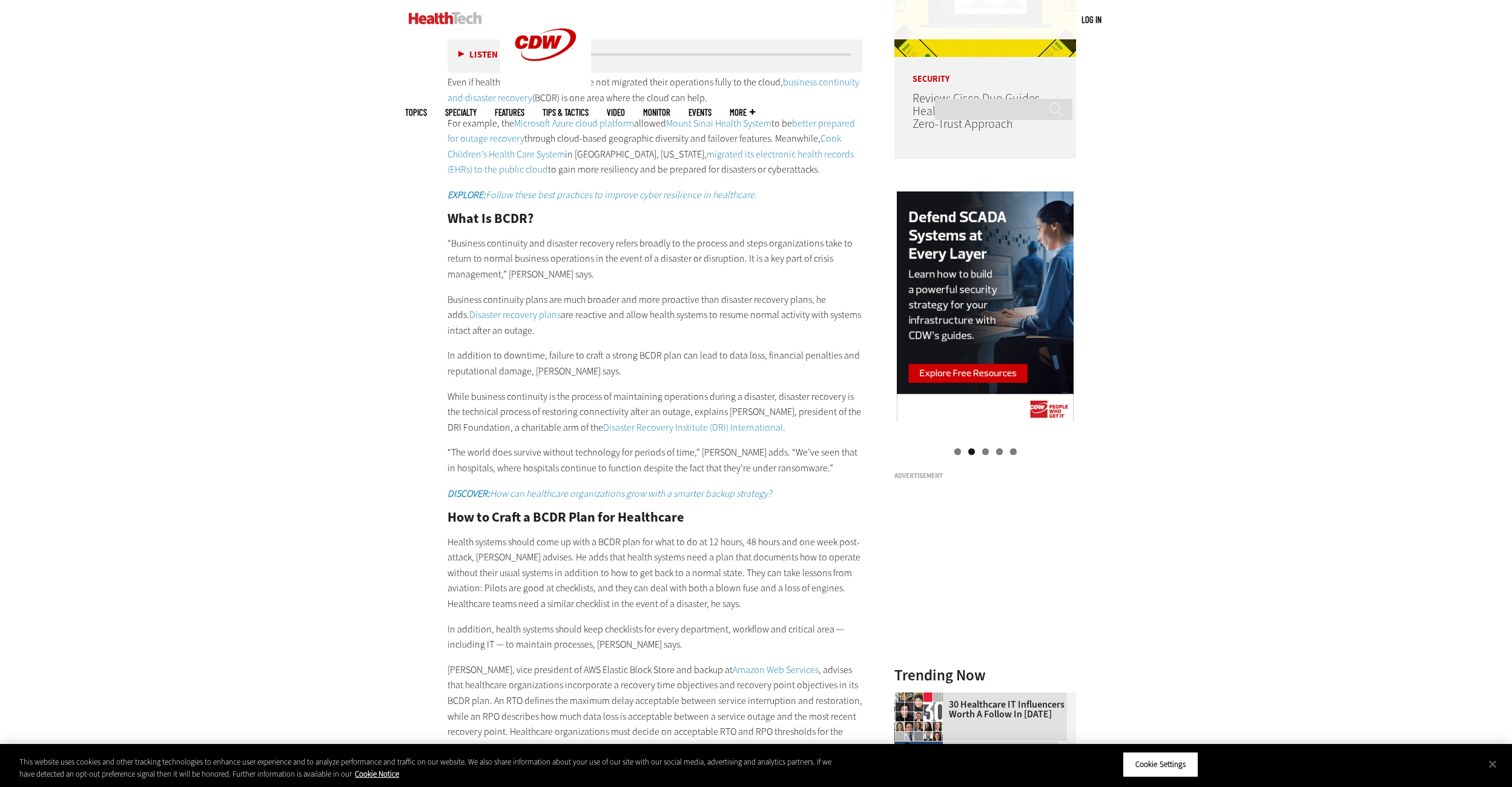
drag, startPoint x: 1282, startPoint y: 261, endPoint x: 1282, endPoint y: 220, distance: 41.0
click at [1282, 220] on div "Become an Insider Sign up [DATE] to receive premium content! Sign Up MENU Log i…" at bounding box center [756, 602] width 1512 height 3734
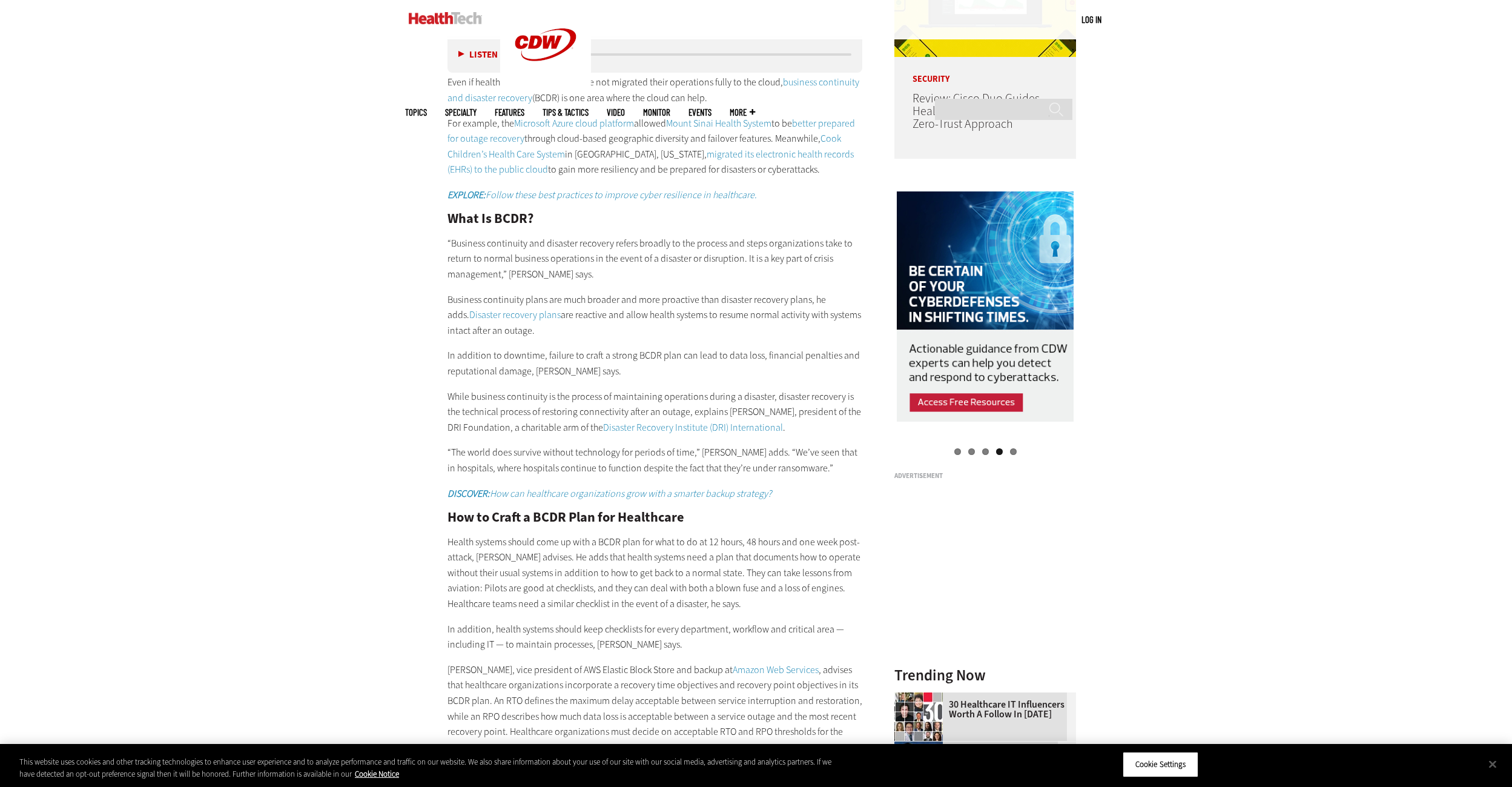
drag, startPoint x: 1264, startPoint y: 269, endPoint x: 1265, endPoint y: 231, distance: 38.0
click at [1265, 231] on div "Become an Insider Sign up [DATE] to receive premium content! Sign Up MENU Log i…" at bounding box center [756, 602] width 1512 height 3734
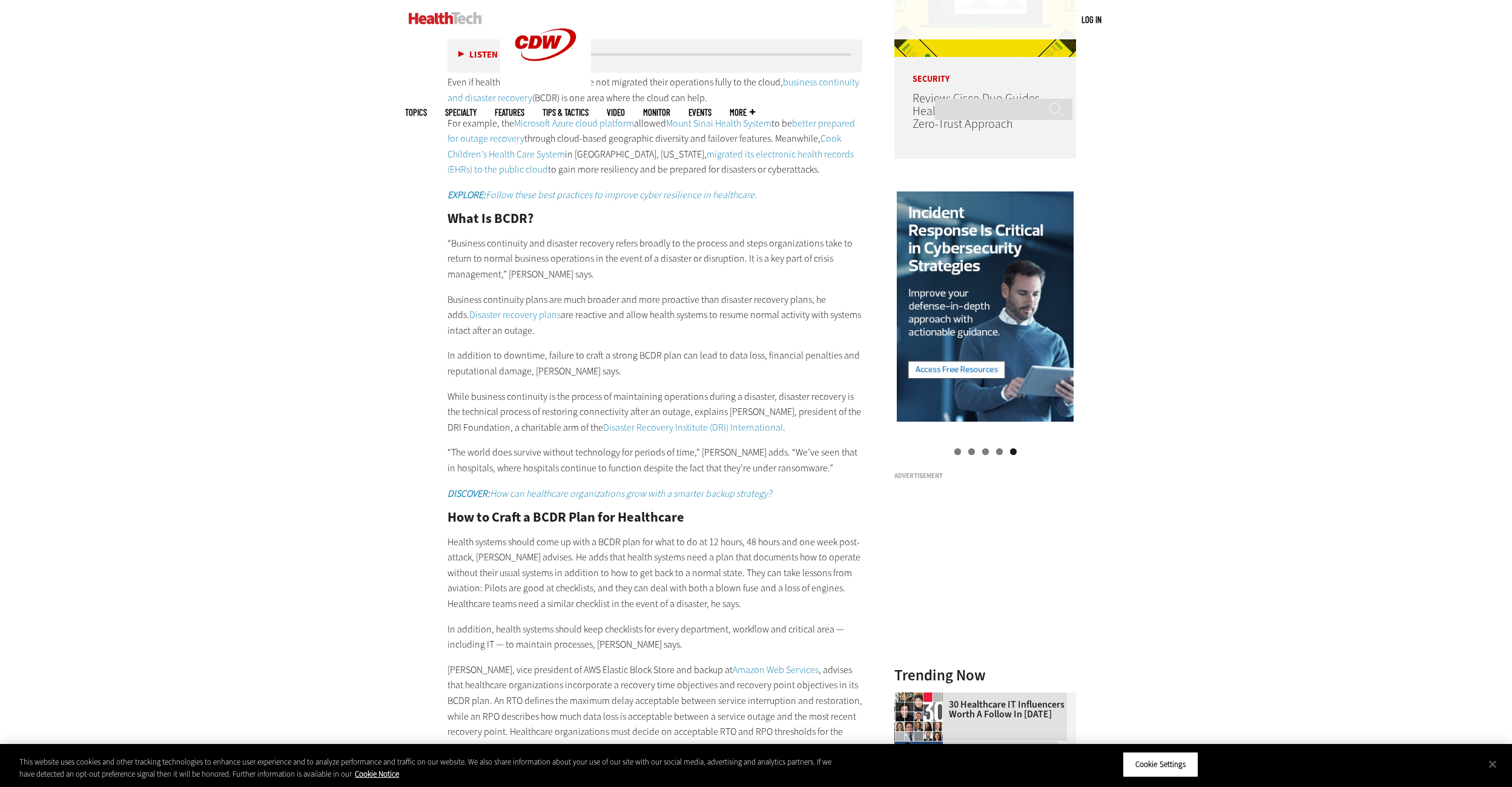
drag, startPoint x: 1307, startPoint y: 273, endPoint x: 1310, endPoint y: 231, distance: 42.1
click at [1310, 231] on div "Become an Insider Sign up [DATE] to receive premium content! Sign Up MENU Log i…" at bounding box center [756, 602] width 1512 height 3734
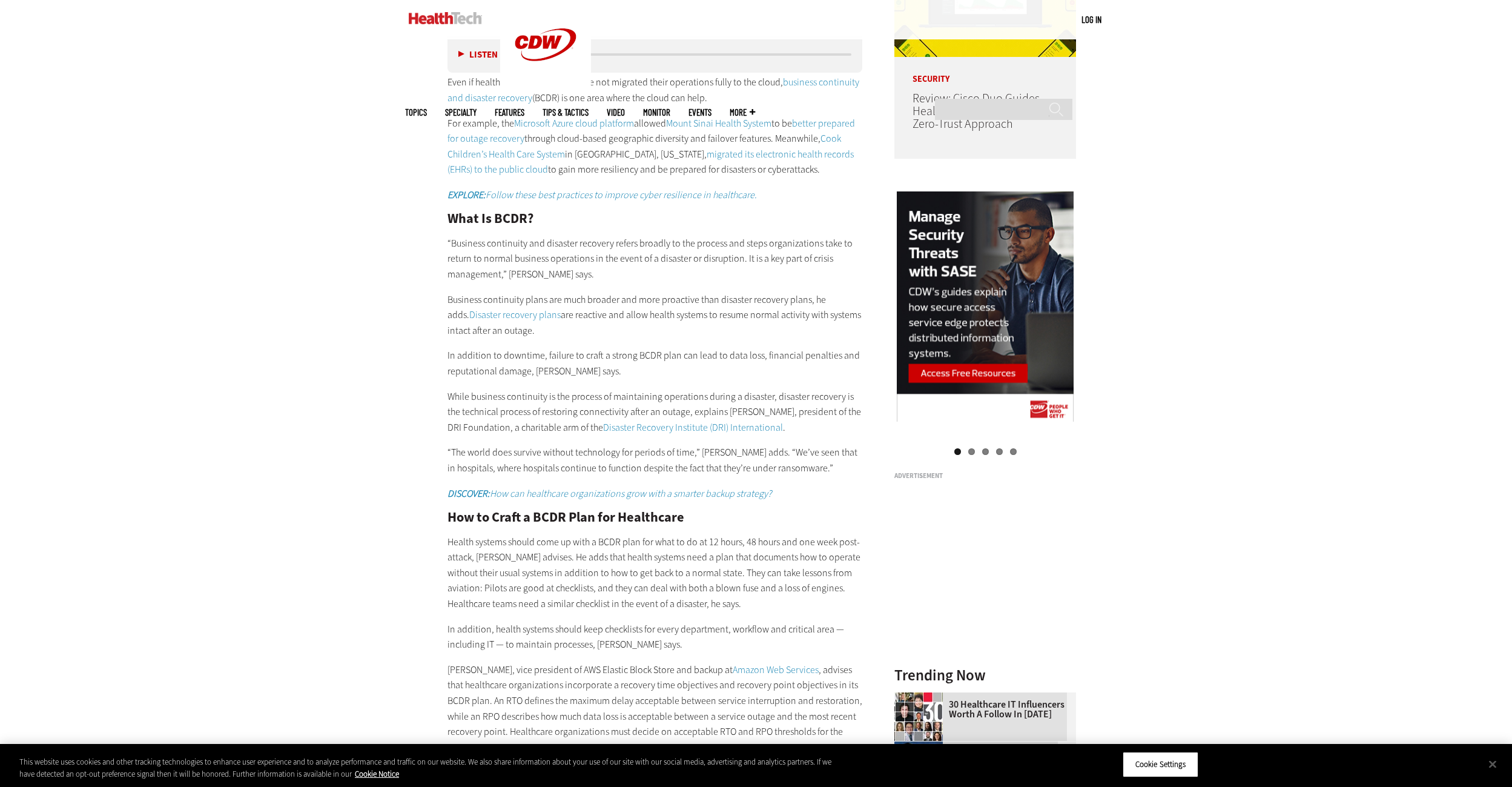
drag, startPoint x: 1306, startPoint y: 273, endPoint x: 1301, endPoint y: 236, distance: 37.3
click at [1301, 236] on div "Become an Insider Sign up [DATE] to receive premium content! Sign Up MENU Log i…" at bounding box center [756, 602] width 1512 height 3734
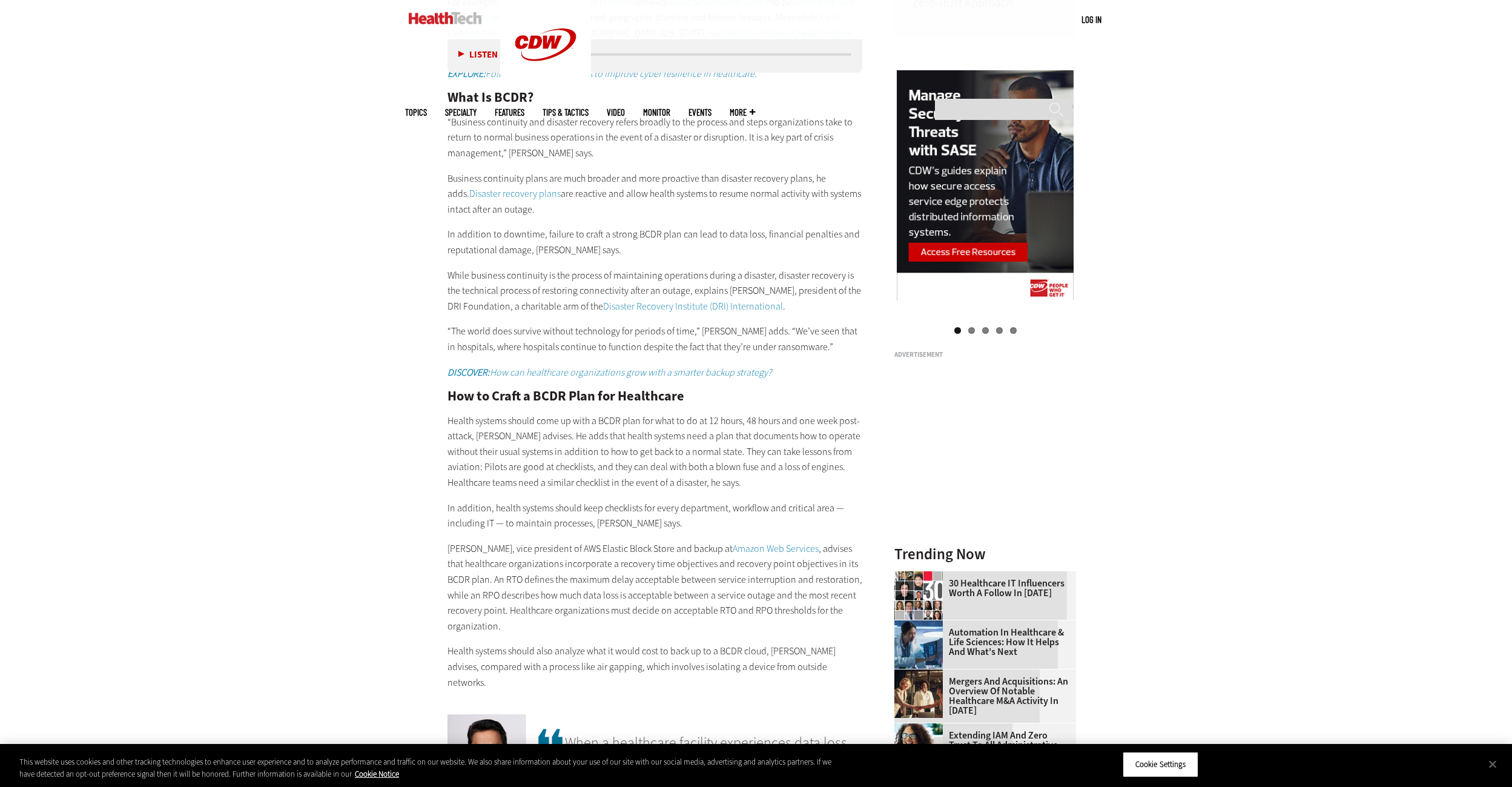
scroll to position [1446, 0]
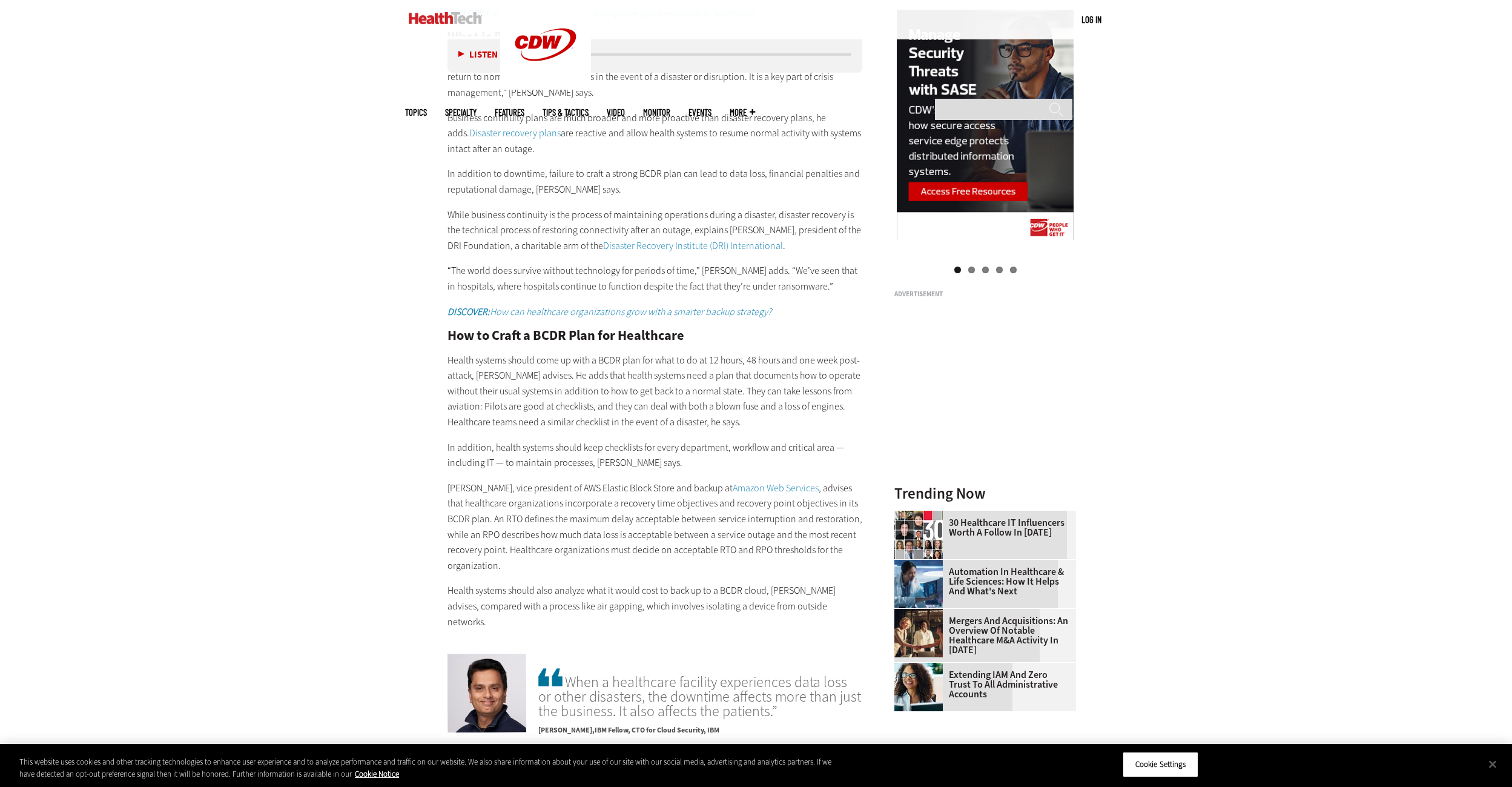
drag, startPoint x: 1269, startPoint y: 271, endPoint x: 1202, endPoint y: 227, distance: 80.2
click at [1202, 227] on div "Become an Insider Sign up [DATE] to receive premium content! Sign Up MENU Log i…" at bounding box center [756, 421] width 1512 height 3734
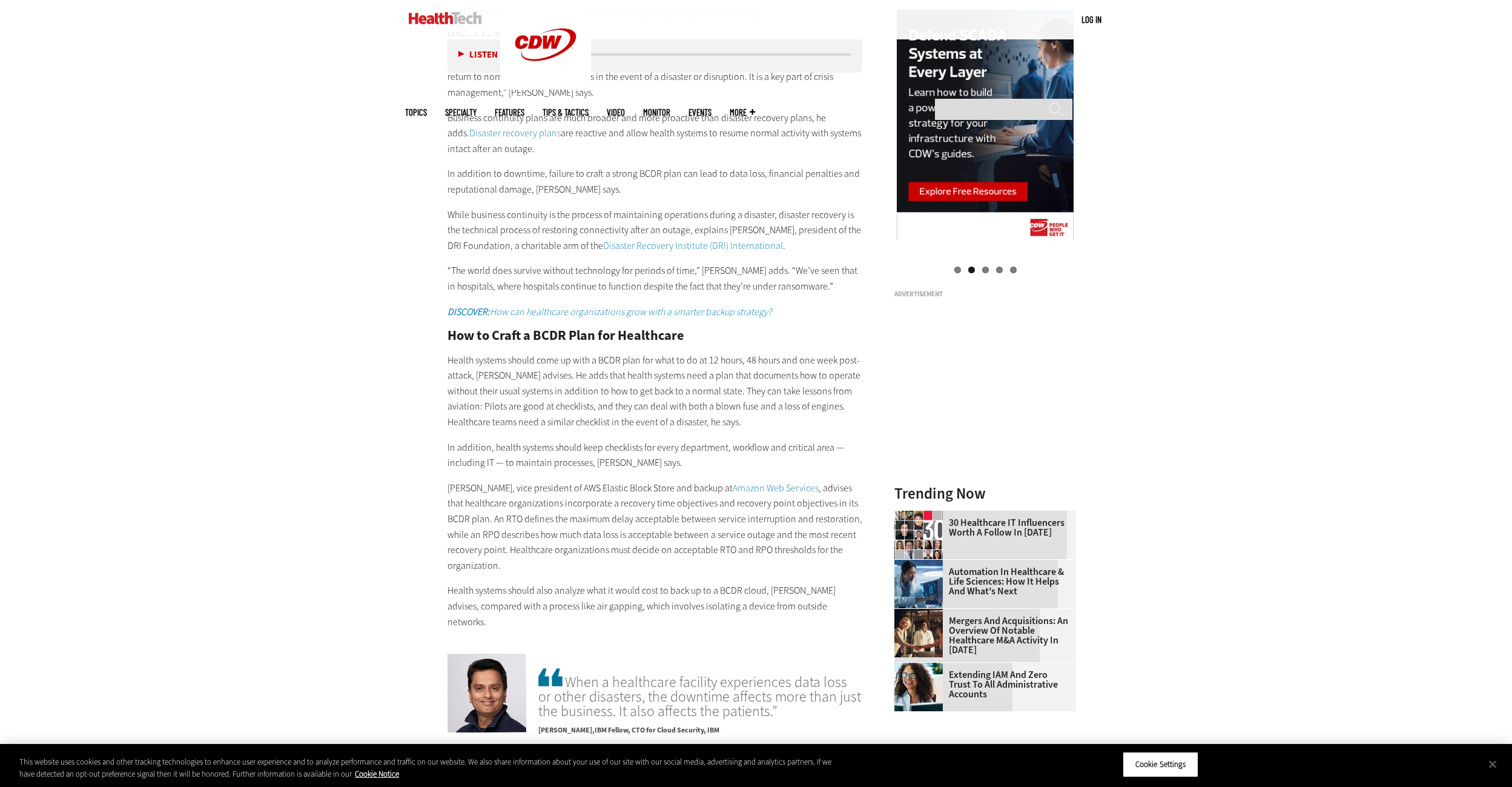
drag, startPoint x: 1300, startPoint y: 275, endPoint x: 1306, endPoint y: 222, distance: 53.3
click at [1306, 222] on div "Become an Insider Sign up [DATE] to receive premium content! Sign Up MENU Log i…" at bounding box center [756, 421] width 1512 height 3734
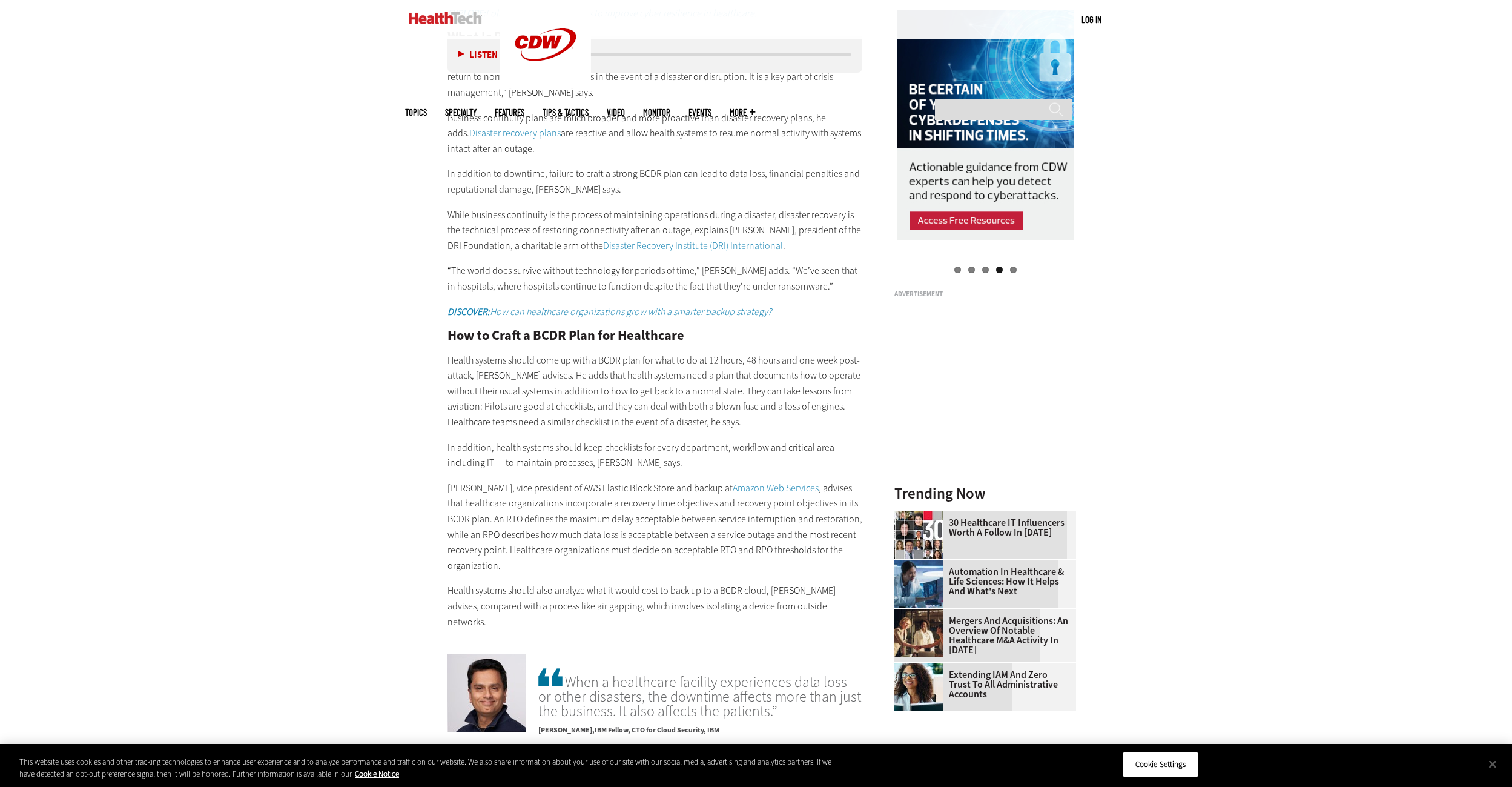
drag, startPoint x: 1312, startPoint y: 291, endPoint x: 1266, endPoint y: 275, distance: 48.7
click at [1266, 275] on div "Become an Insider Sign up [DATE] to receive premium content! Sign Up MENU Log i…" at bounding box center [756, 421] width 1512 height 3734
drag, startPoint x: 1298, startPoint y: 294, endPoint x: 1234, endPoint y: 279, distance: 65.7
click at [1234, 279] on div "Become an Insider Sign up [DATE] to receive premium content! Sign Up MENU Log i…" at bounding box center [756, 421] width 1512 height 3734
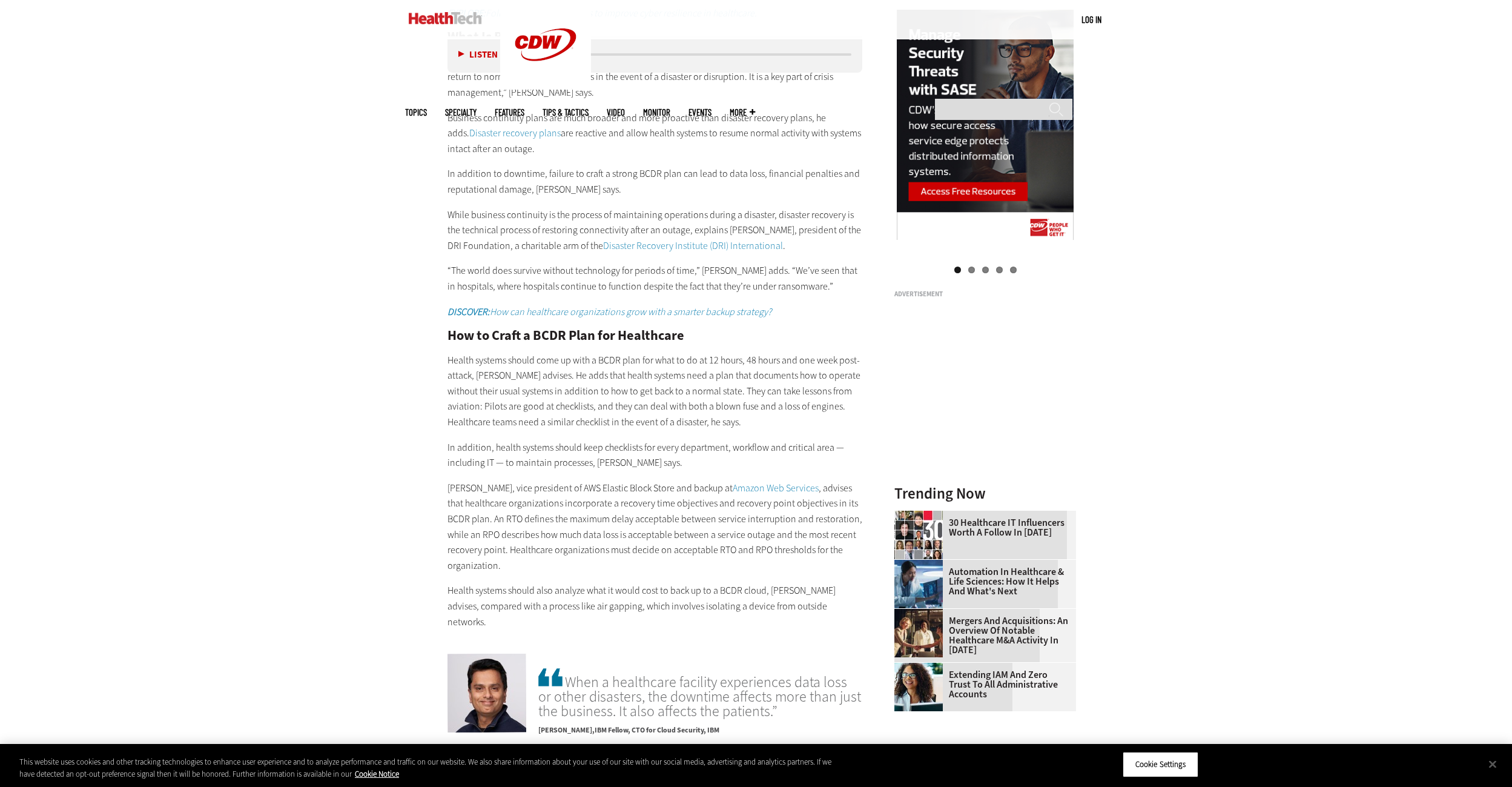
drag, startPoint x: 1331, startPoint y: 276, endPoint x: 1275, endPoint y: 254, distance: 60.2
click at [1275, 254] on div "Become an Insider Sign up [DATE] to receive premium content! Sign Up MENU Log i…" at bounding box center [756, 421] width 1512 height 3734
drag, startPoint x: 1284, startPoint y: 288, endPoint x: 1248, endPoint y: 231, distance: 67.4
click at [1248, 231] on div "Become an Insider Sign up [DATE] to receive premium content! Sign Up MENU Log i…" at bounding box center [756, 421] width 1512 height 3734
